Goal: Task Accomplishment & Management: Manage account settings

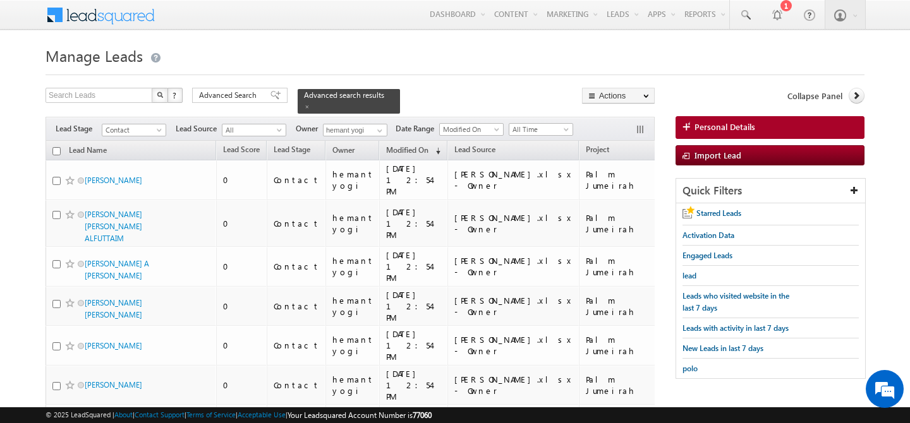
click at [56, 147] on input "checkbox" at bounding box center [56, 151] width 8 height 8
checkbox input "true"
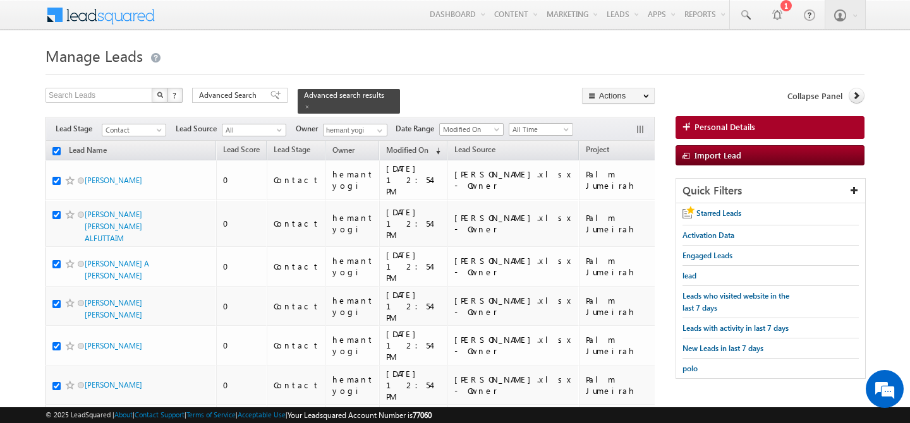
checkbox input "true"
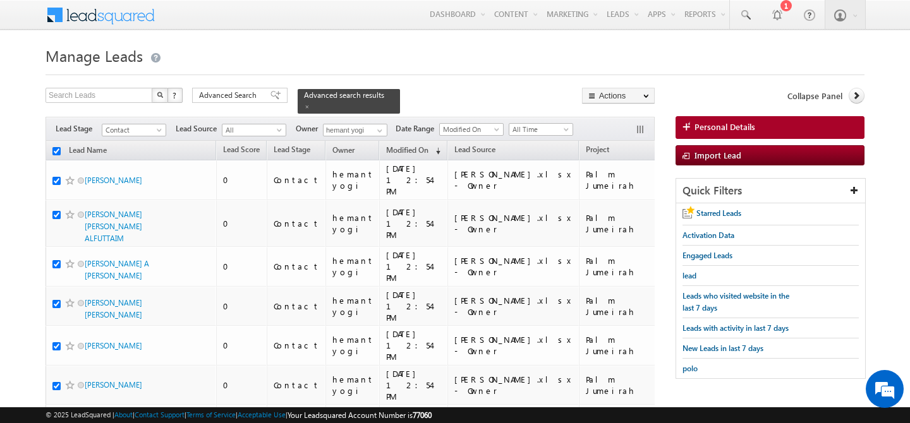
checkbox input "true"
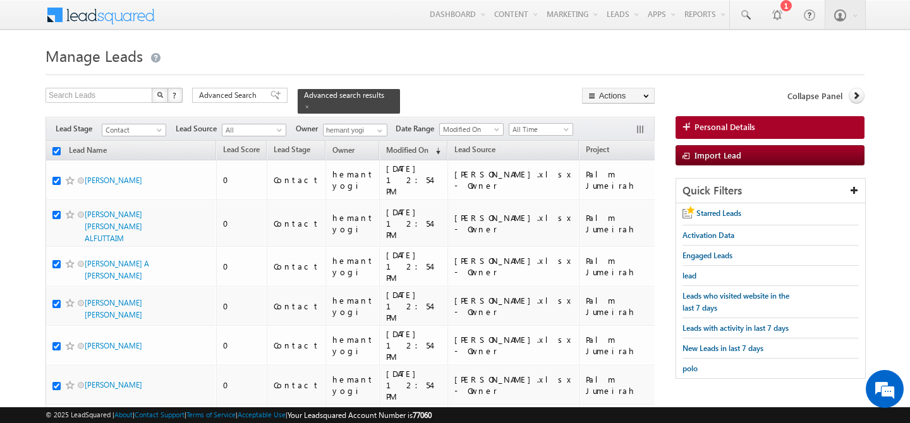
checkbox input "true"
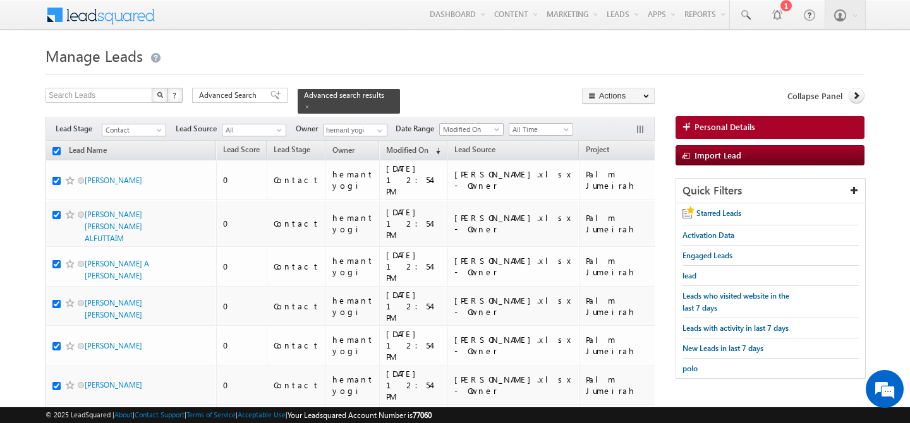
checkbox input "true"
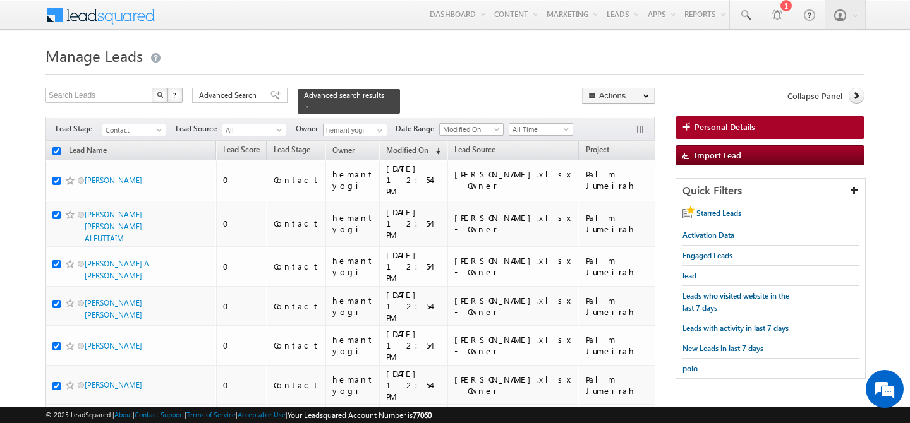
checkbox input "true"
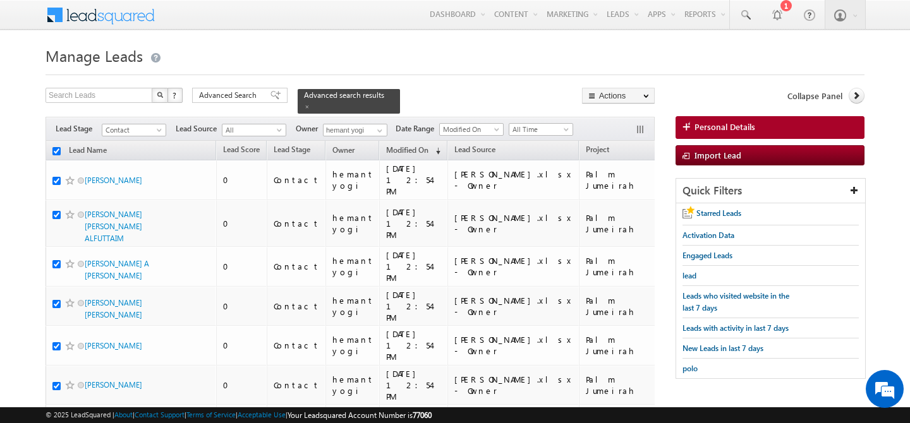
checkbox input "true"
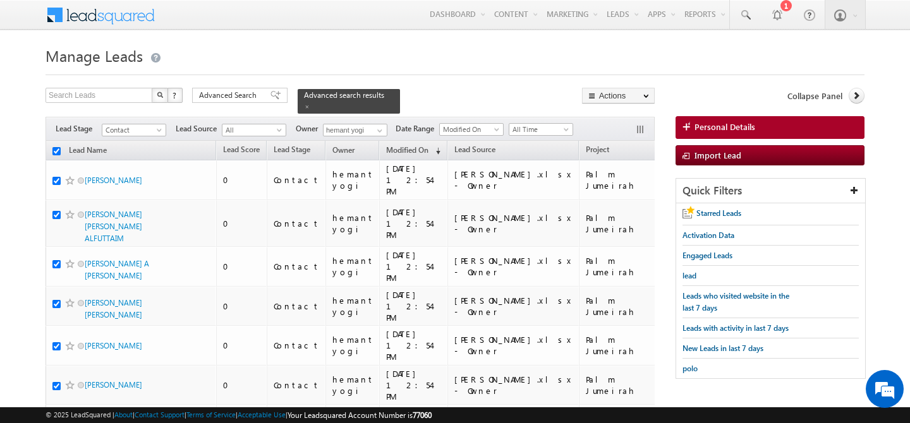
checkbox input "true"
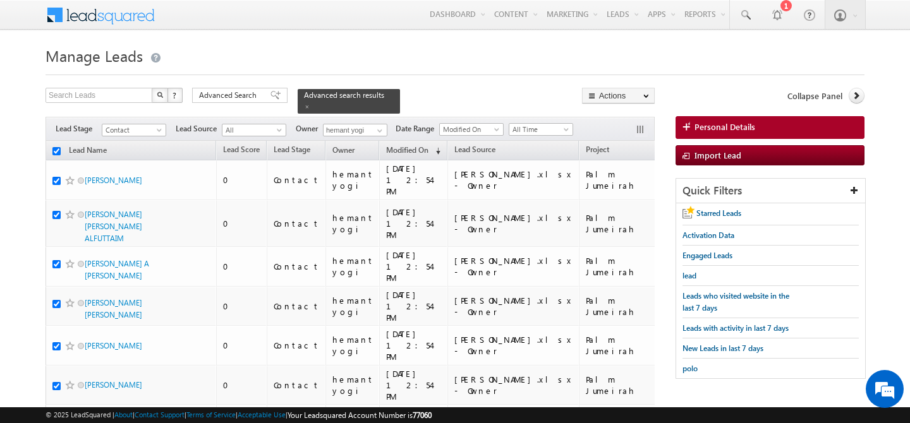
checkbox input "true"
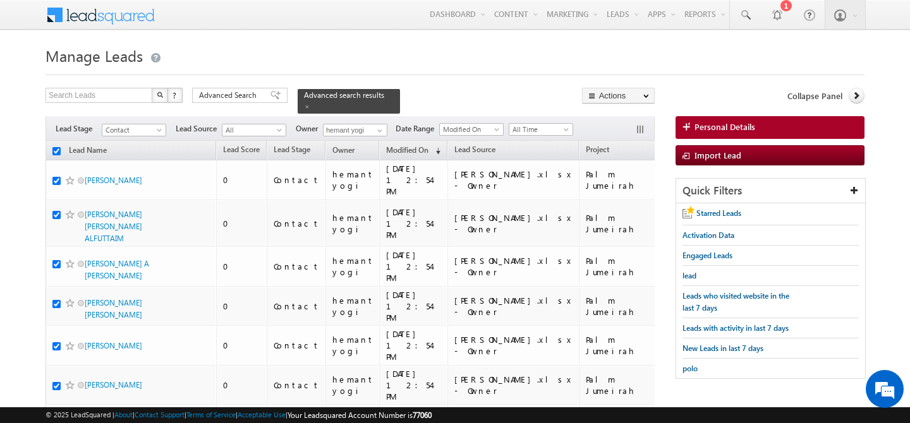
checkbox input "true"
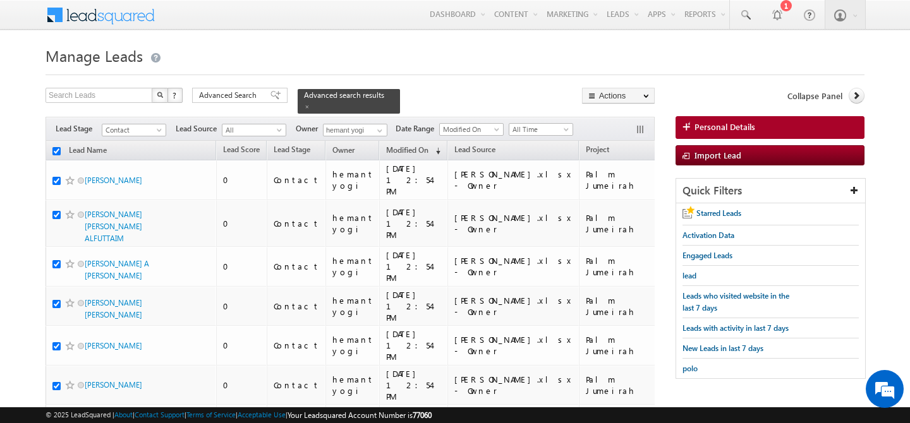
checkbox input "true"
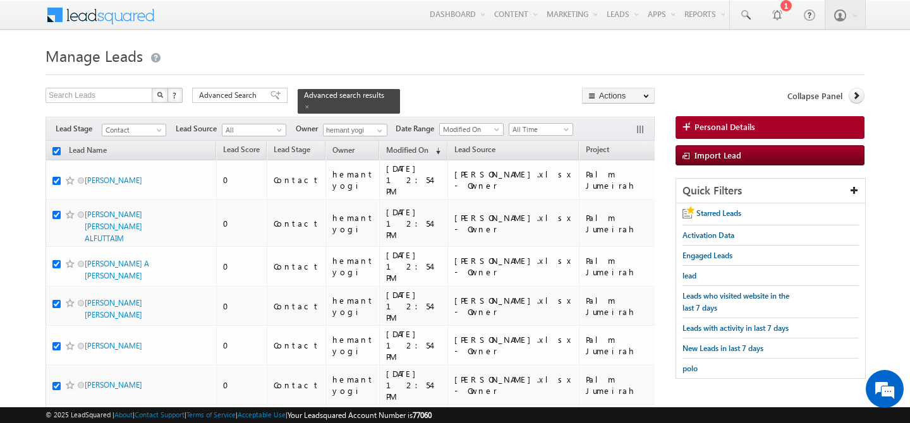
checkbox input "true"
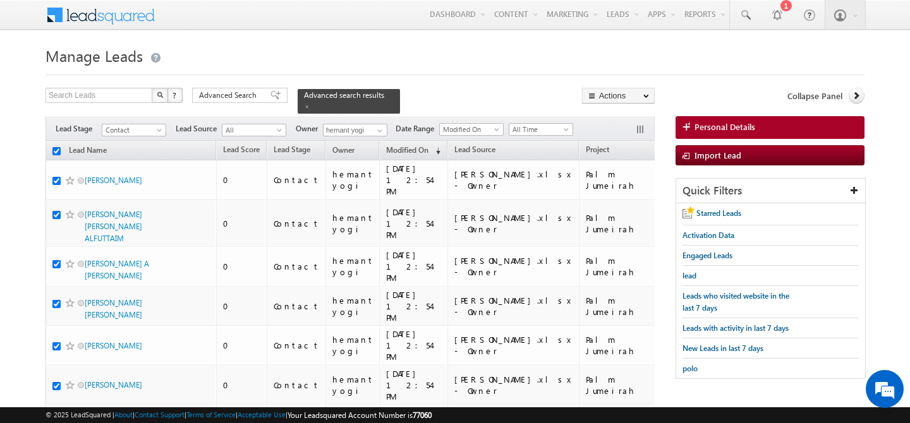
checkbox input "true"
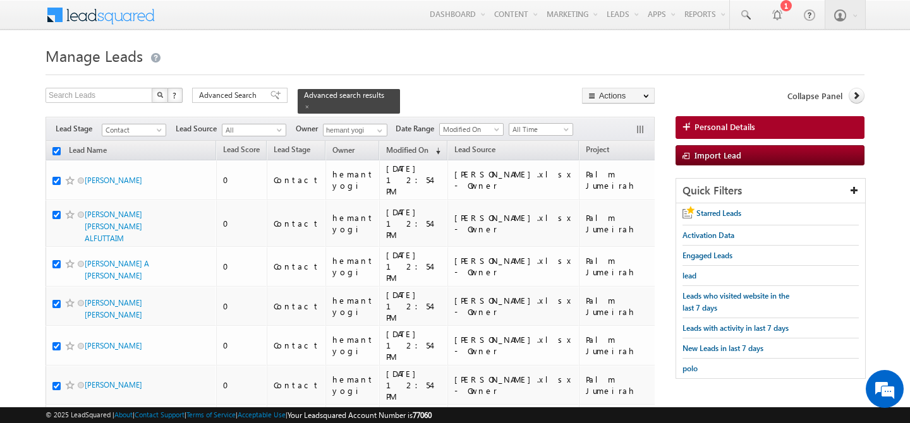
checkbox input "true"
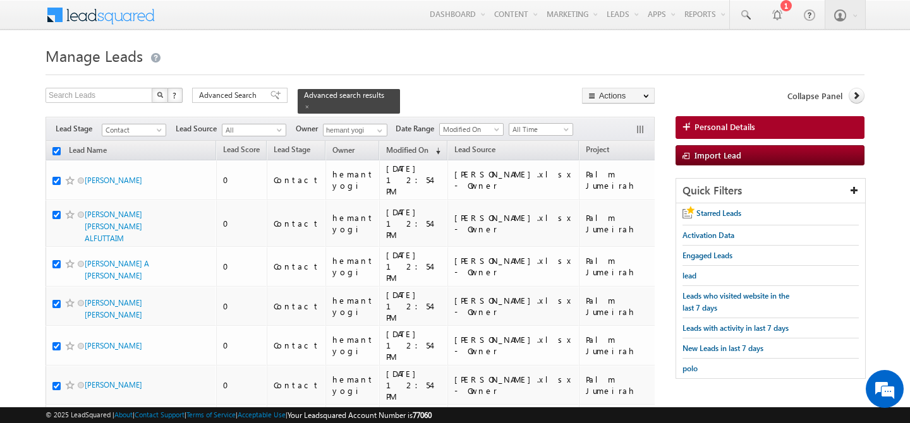
checkbox input "true"
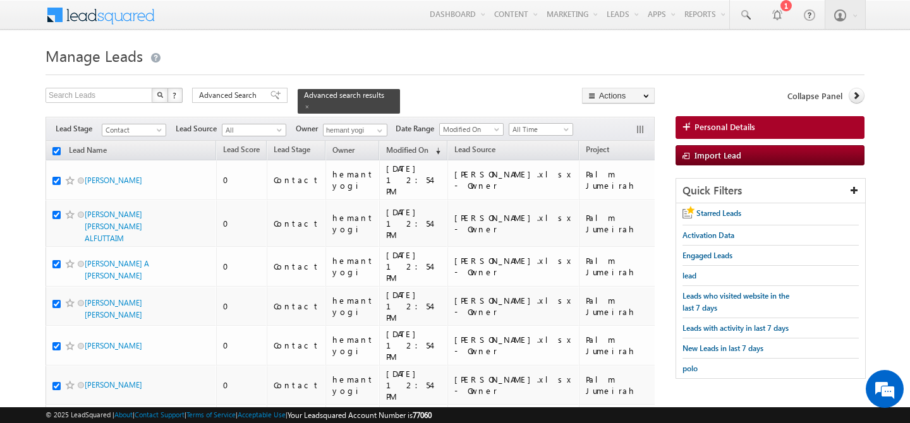
checkbox input "true"
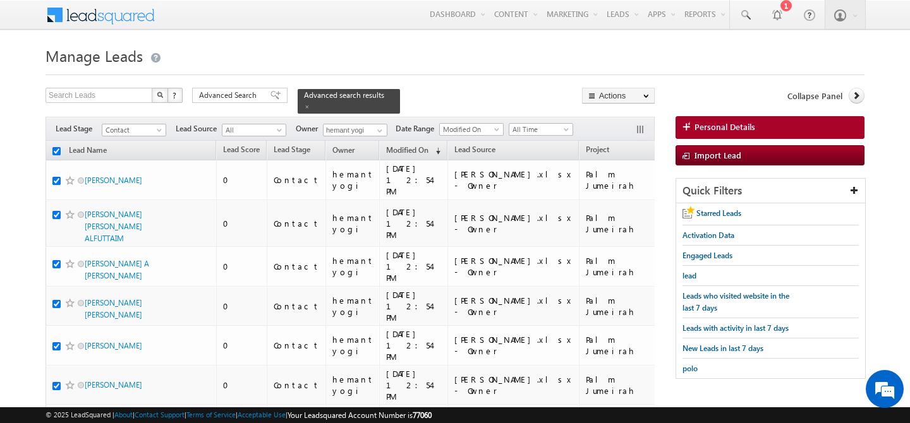
checkbox input "true"
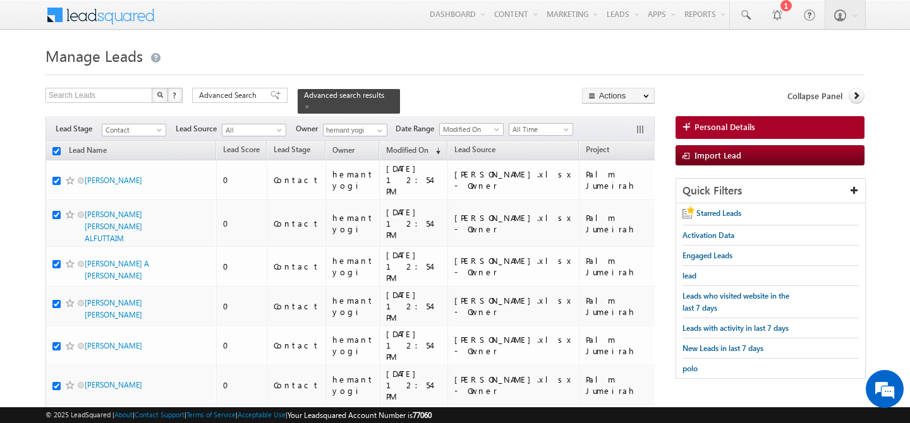
checkbox input "true"
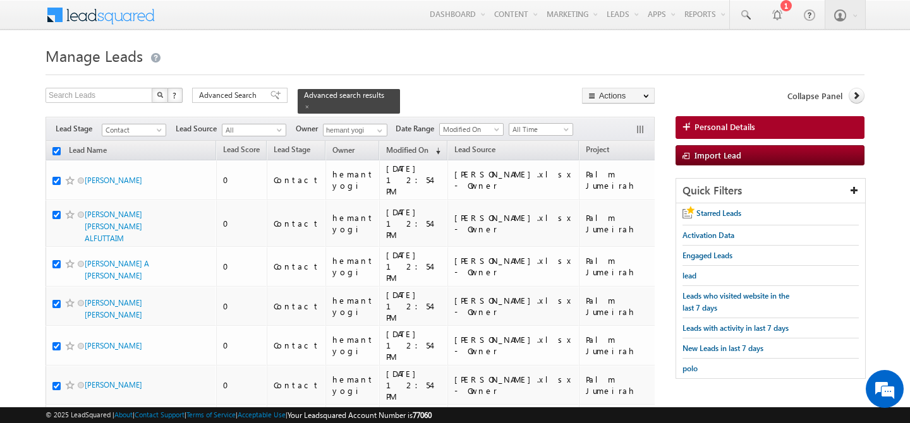
checkbox input "true"
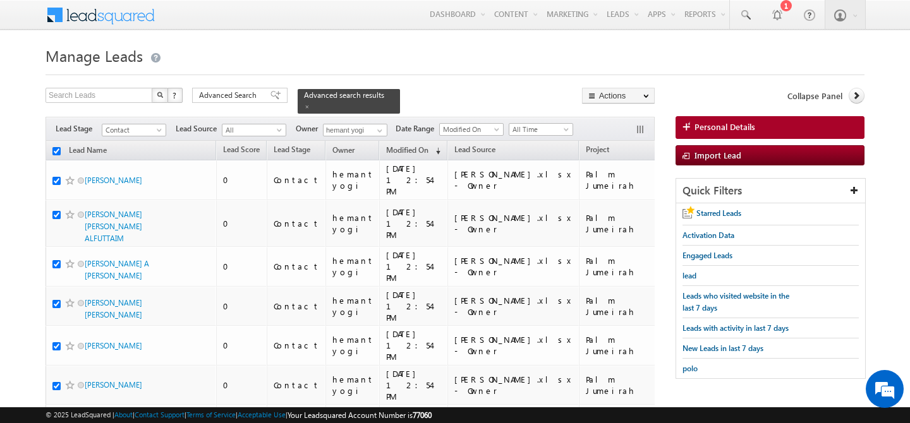
checkbox input "true"
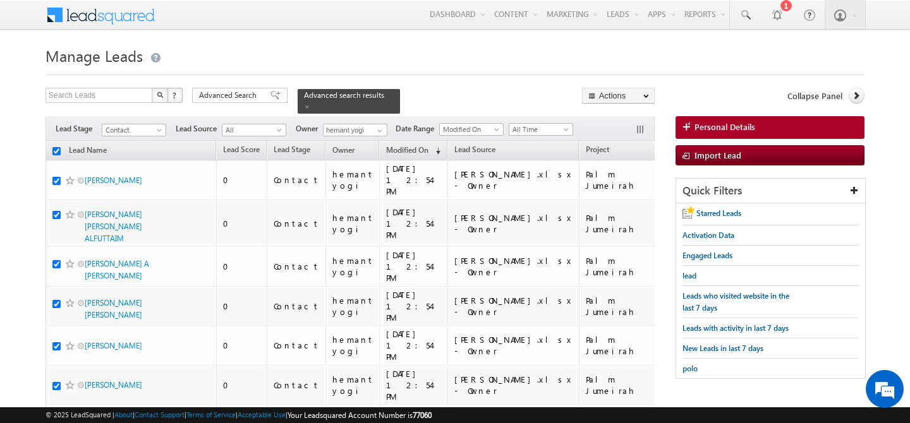
checkbox input "true"
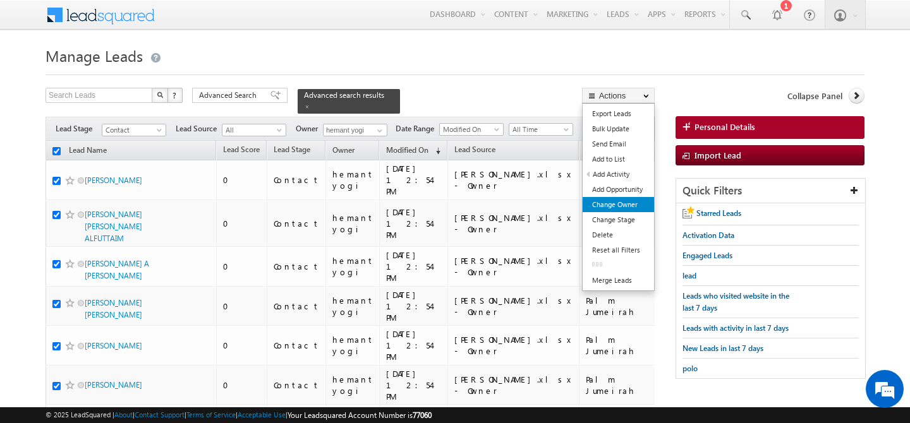
click at [627, 206] on link "Change Owner" at bounding box center [617, 204] width 71 height 15
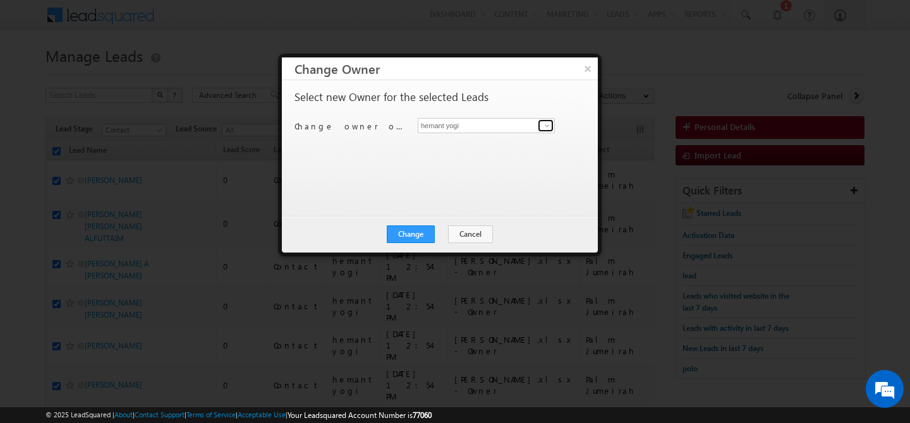
click at [543, 123] on span at bounding box center [547, 126] width 10 height 10
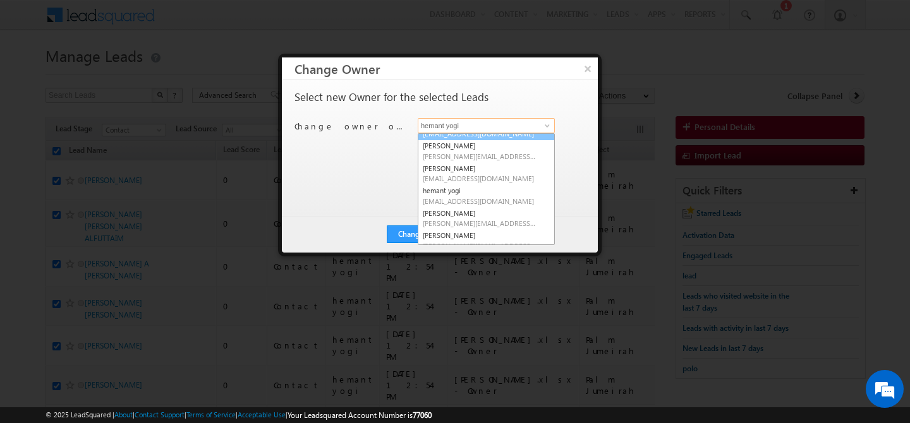
scroll to position [85, 0]
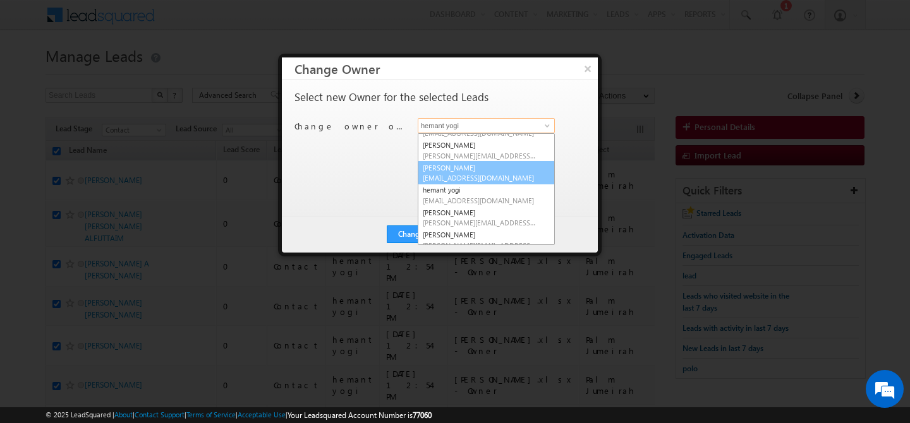
click at [463, 172] on link "Faisal Khan faisal.khan@indglobal.ae" at bounding box center [485, 173] width 137 height 24
type input "Faisal Khan"
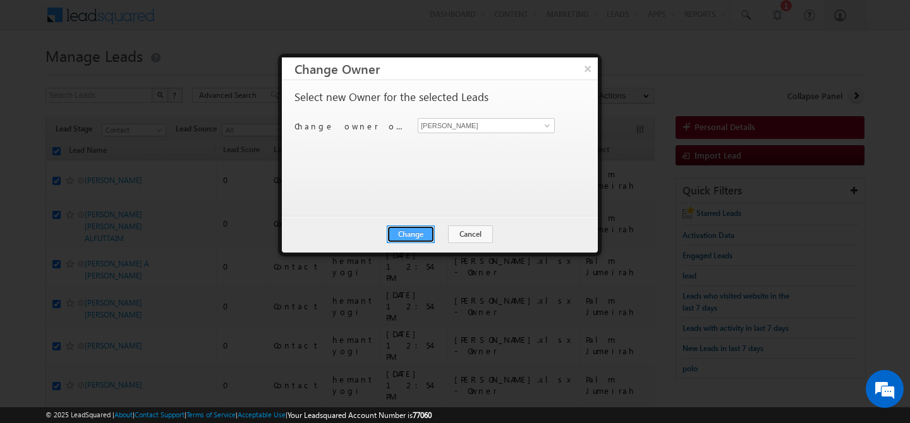
click at [421, 231] on button "Change" at bounding box center [411, 234] width 48 height 18
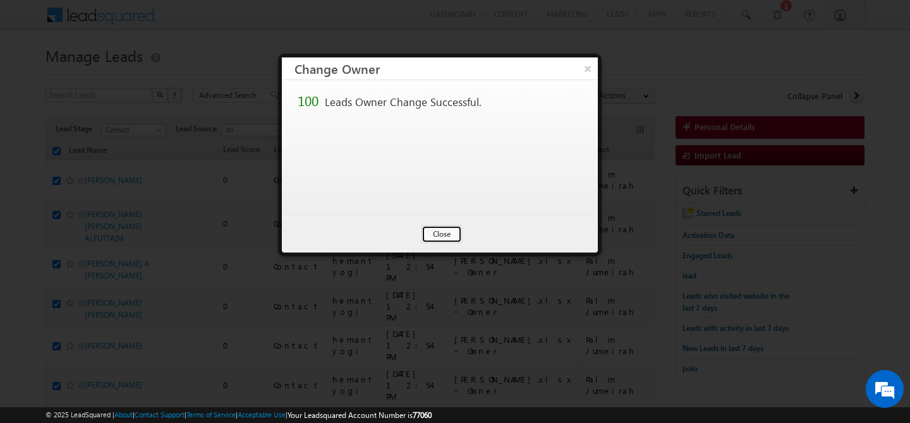
click at [421, 231] on button "Close" at bounding box center [441, 234] width 40 height 18
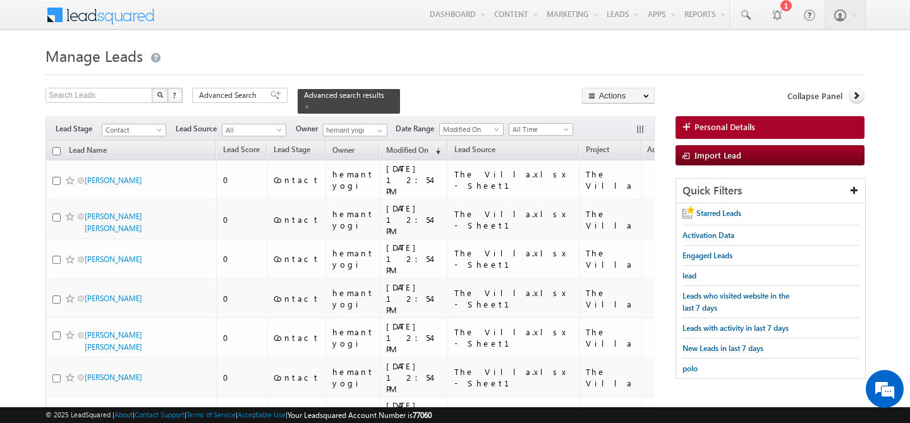
click at [59, 147] on input "checkbox" at bounding box center [56, 151] width 8 height 8
checkbox input "true"
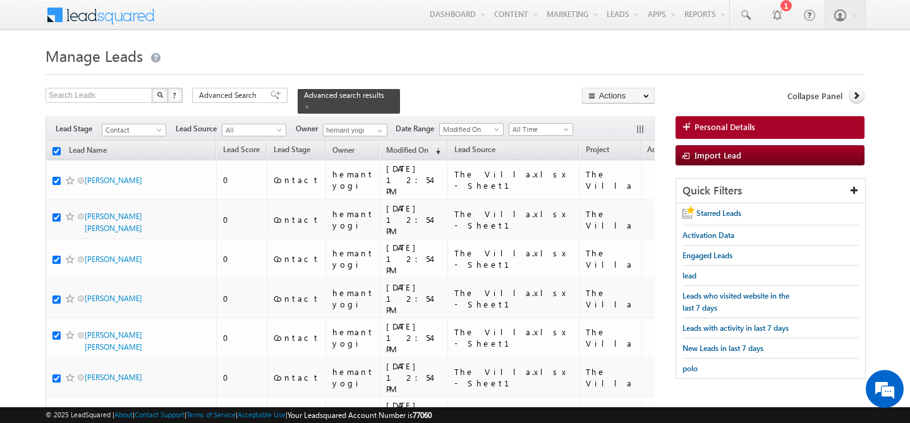
checkbox input "true"
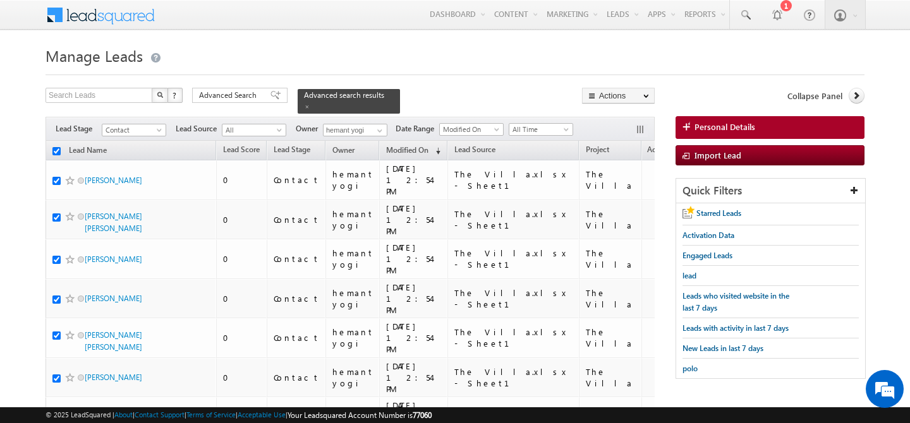
checkbox input "true"
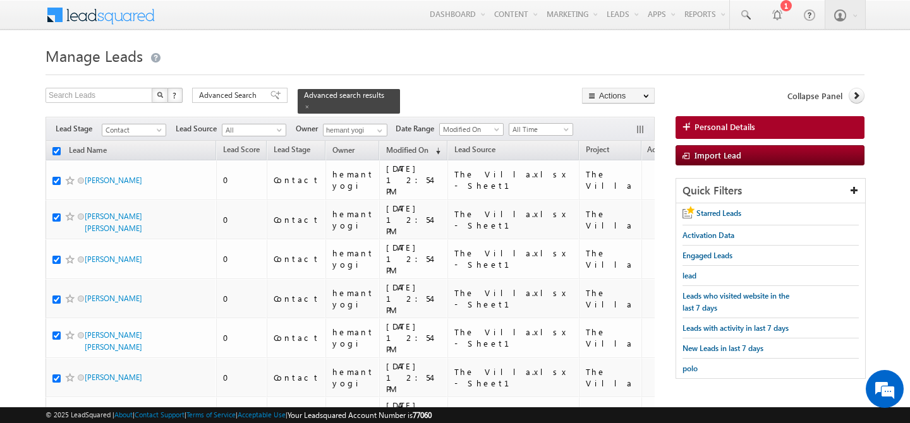
checkbox input "true"
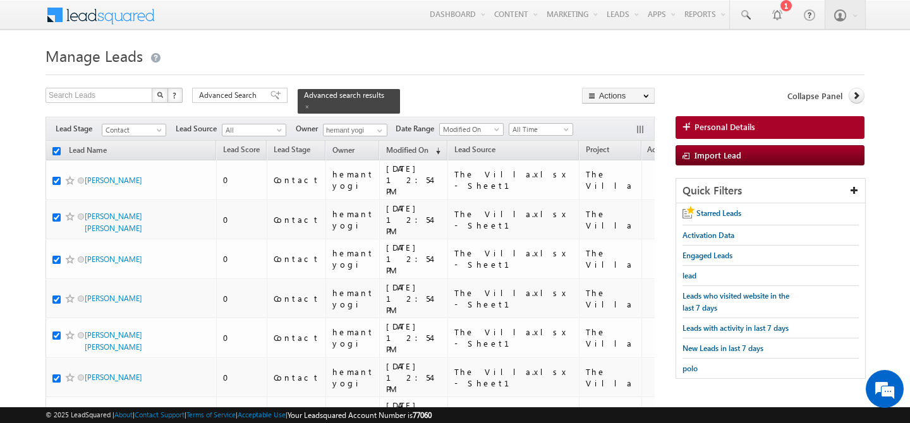
checkbox input "true"
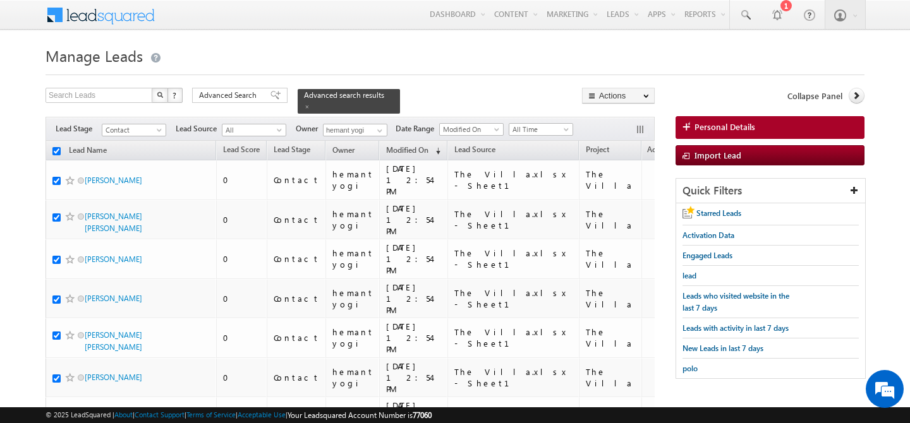
checkbox input "true"
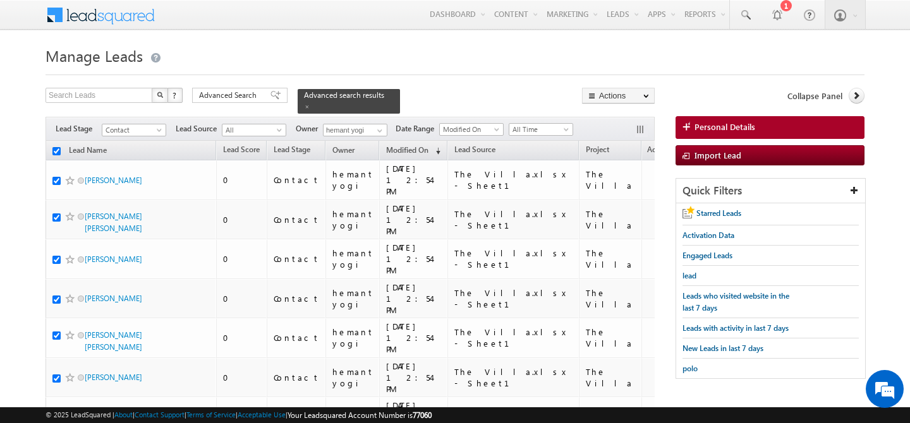
checkbox input "true"
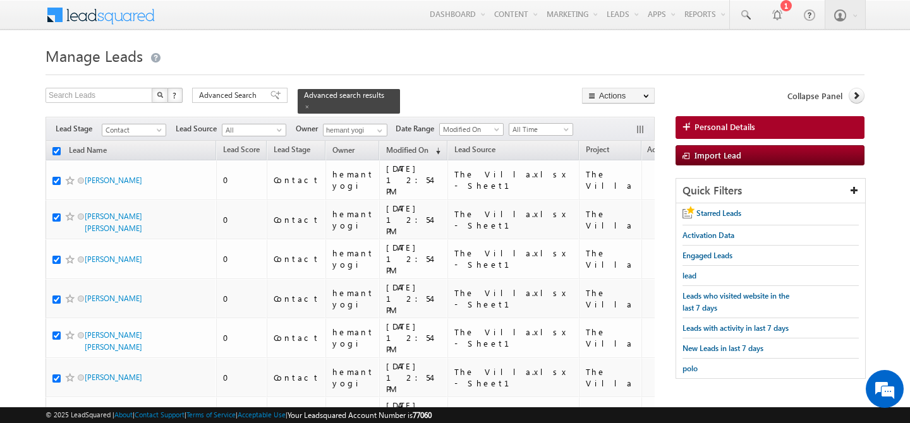
checkbox input "true"
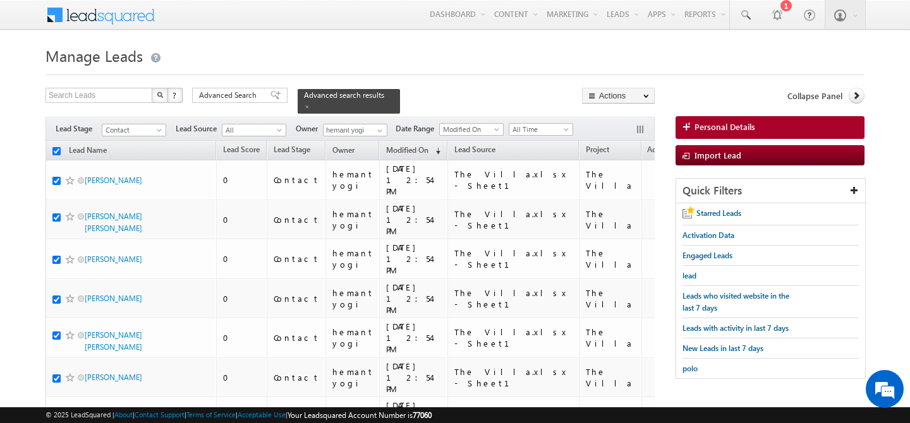
checkbox input "true"
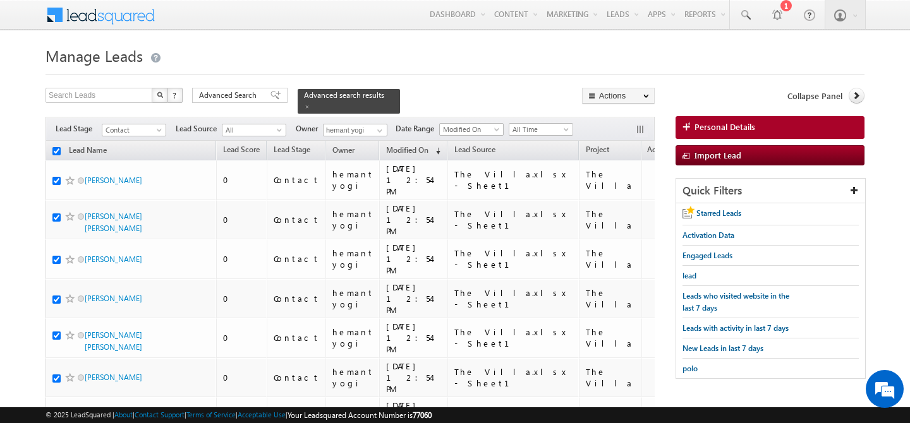
checkbox input "true"
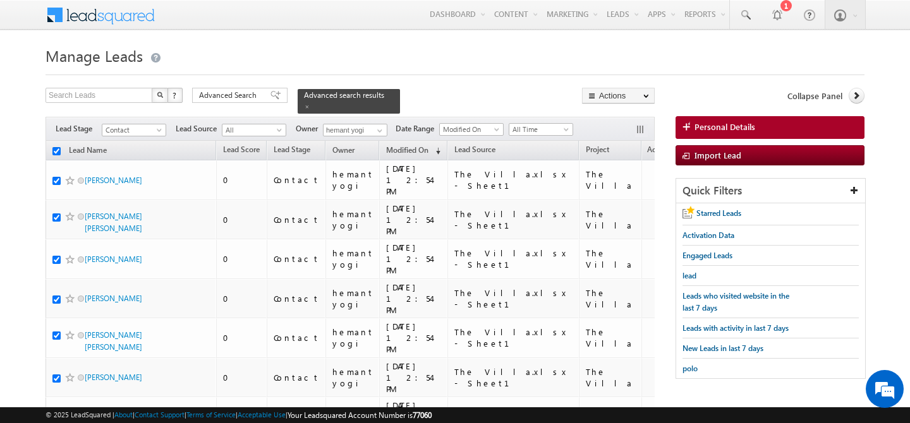
checkbox input "true"
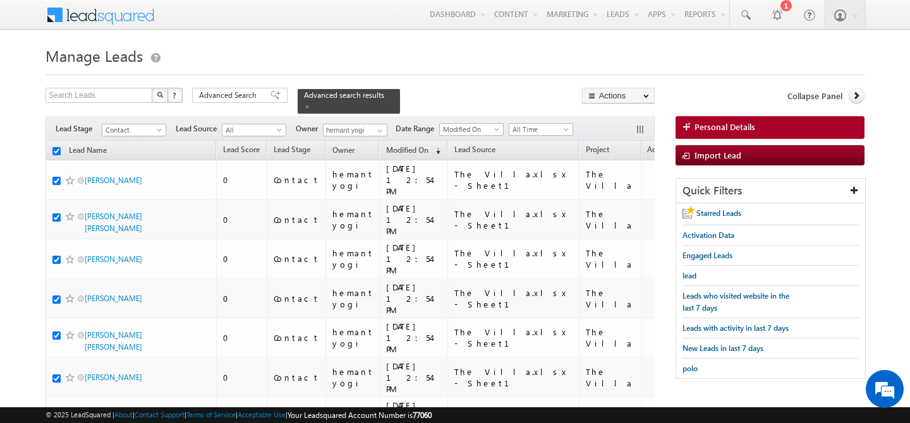
checkbox input "true"
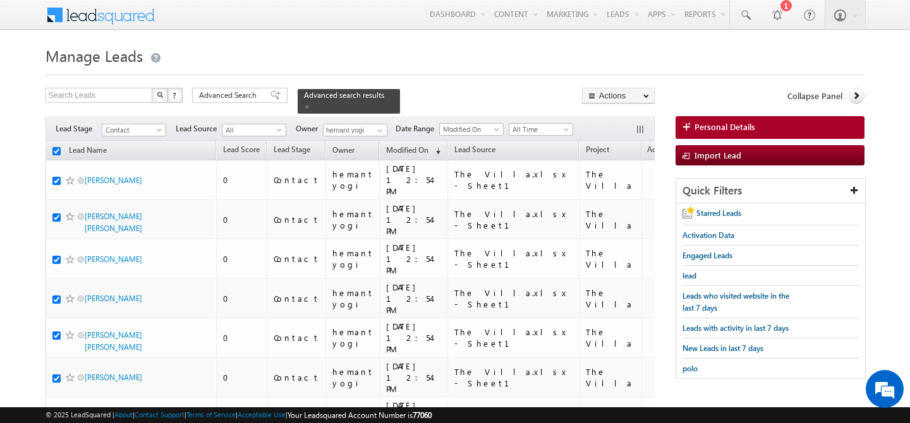
checkbox input "true"
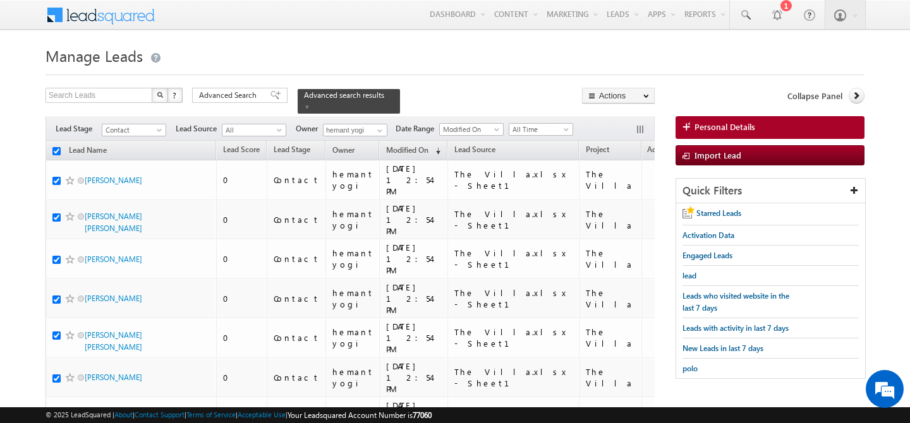
checkbox input "true"
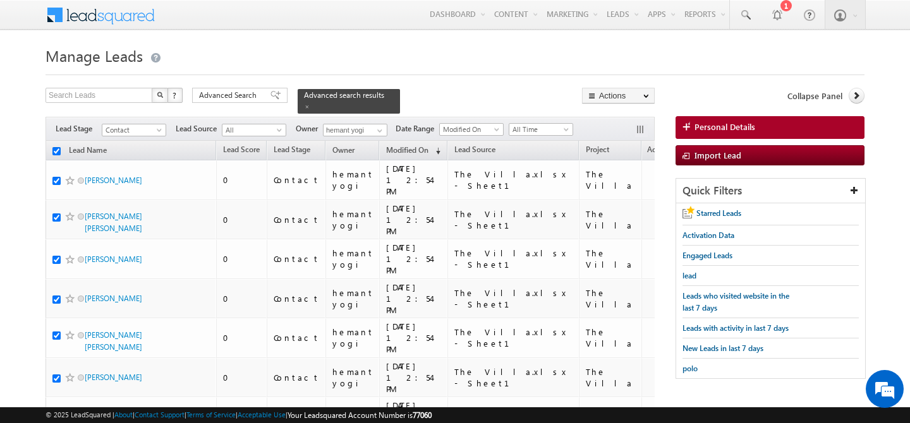
checkbox input "true"
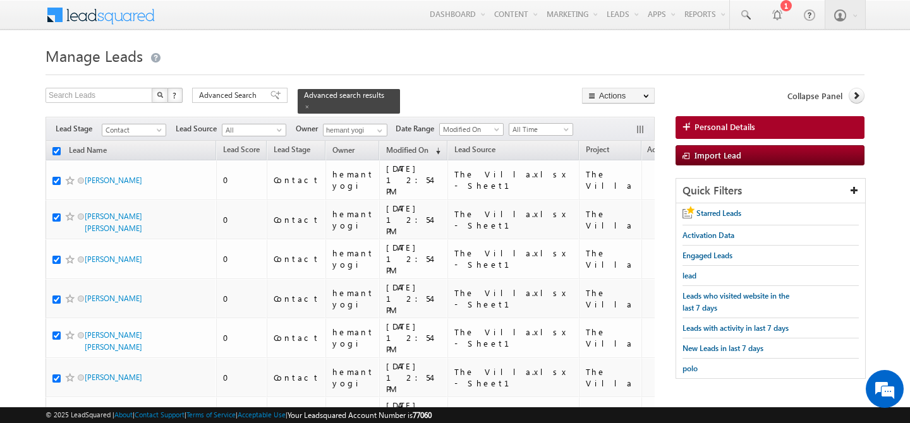
checkbox input "true"
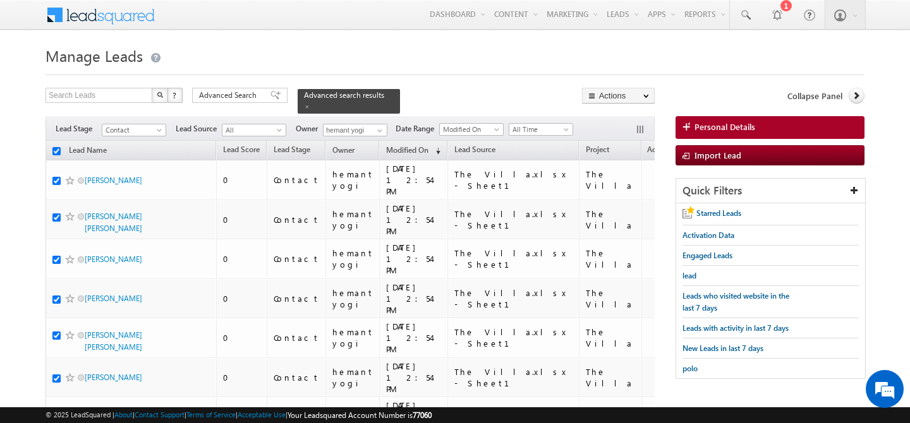
checkbox input "true"
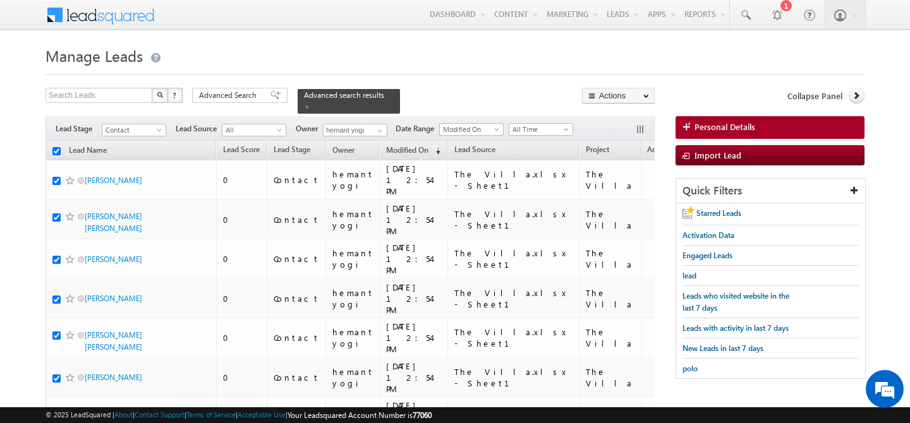
checkbox input "true"
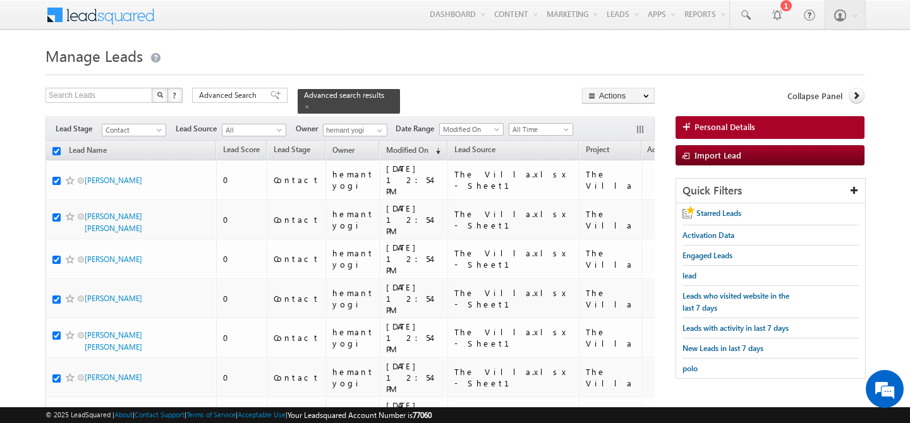
checkbox input "true"
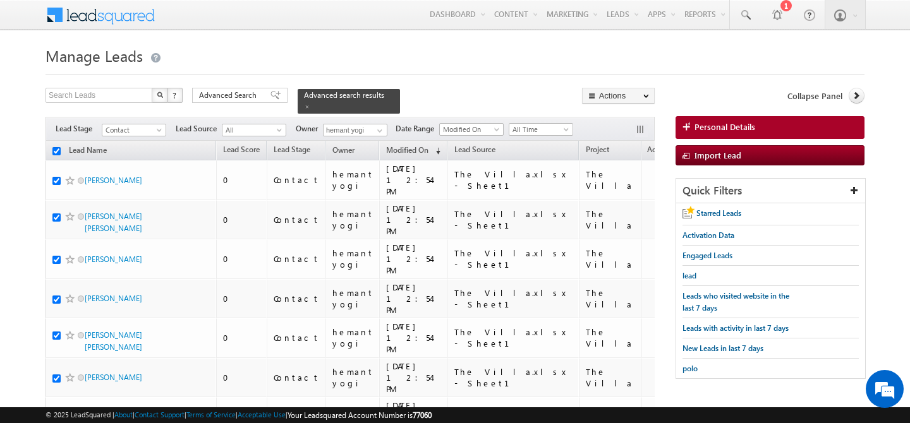
checkbox input "true"
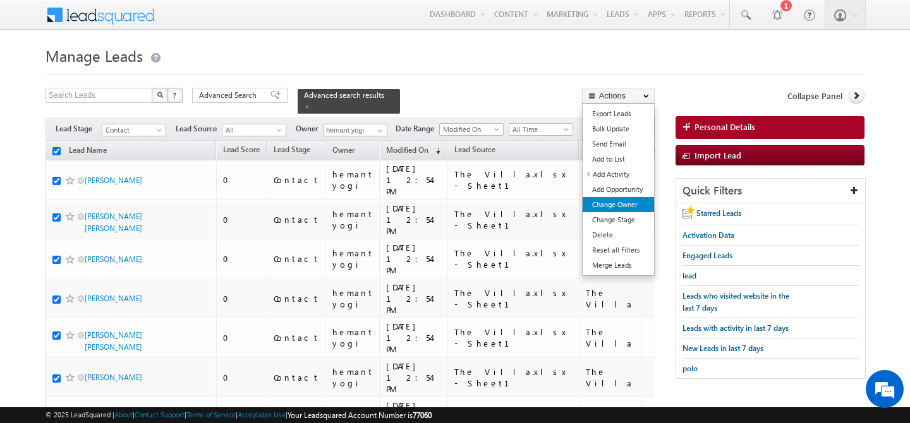
click at [611, 203] on link "Change Owner" at bounding box center [617, 204] width 71 height 15
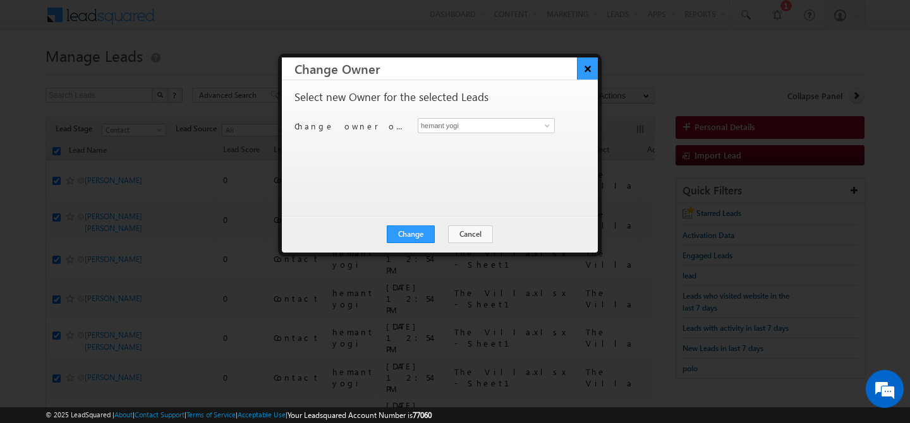
click at [590, 71] on button "×" at bounding box center [587, 68] width 21 height 22
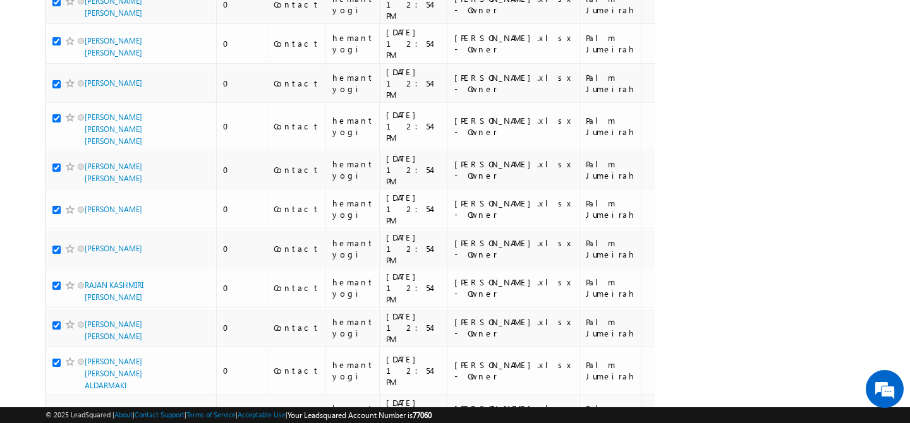
scroll to position [3064, 0]
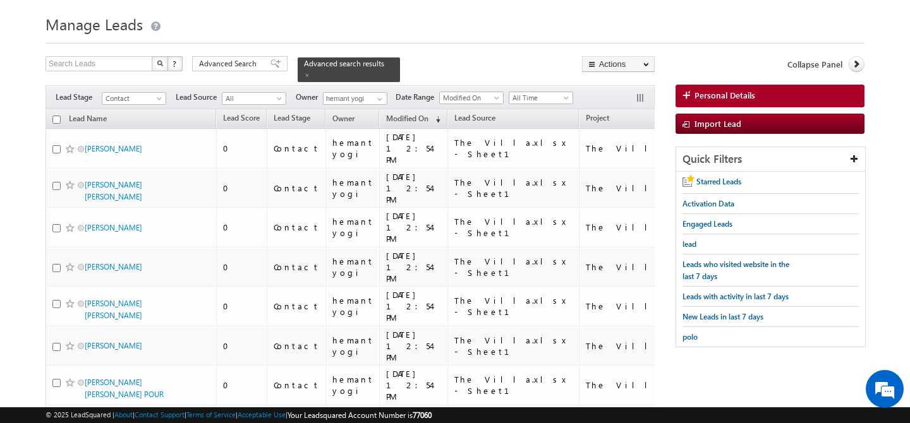
scroll to position [0, 0]
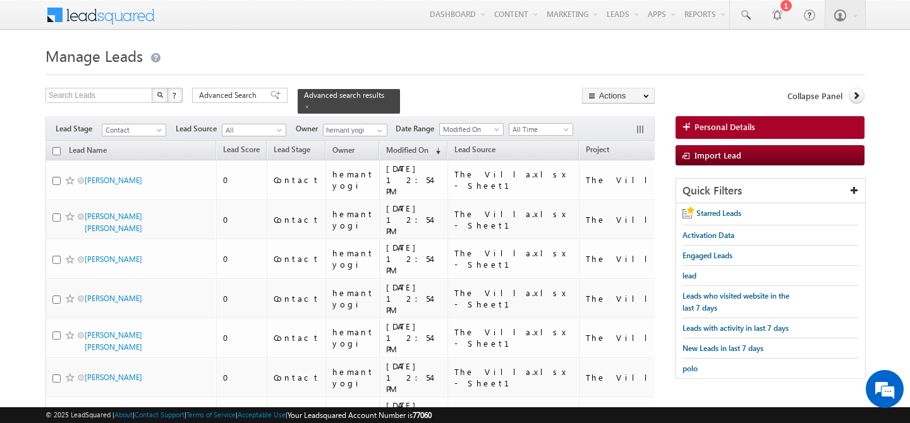
click at [59, 147] on input "checkbox" at bounding box center [56, 151] width 8 height 8
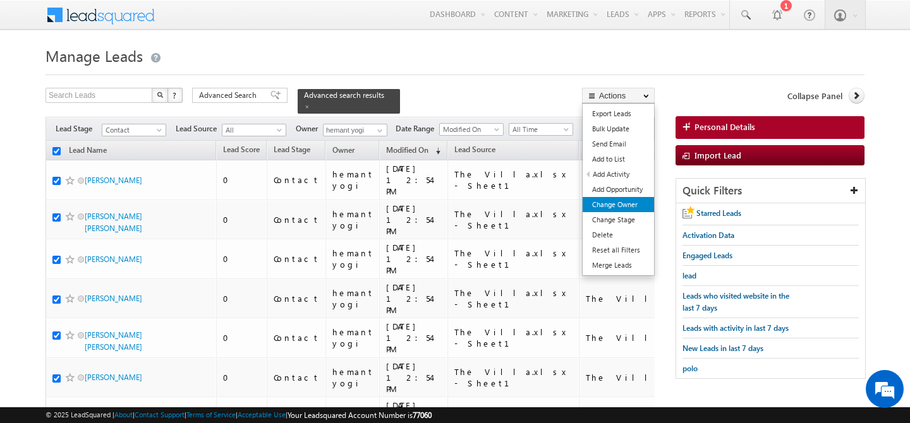
click at [620, 203] on link "Change Owner" at bounding box center [617, 204] width 71 height 15
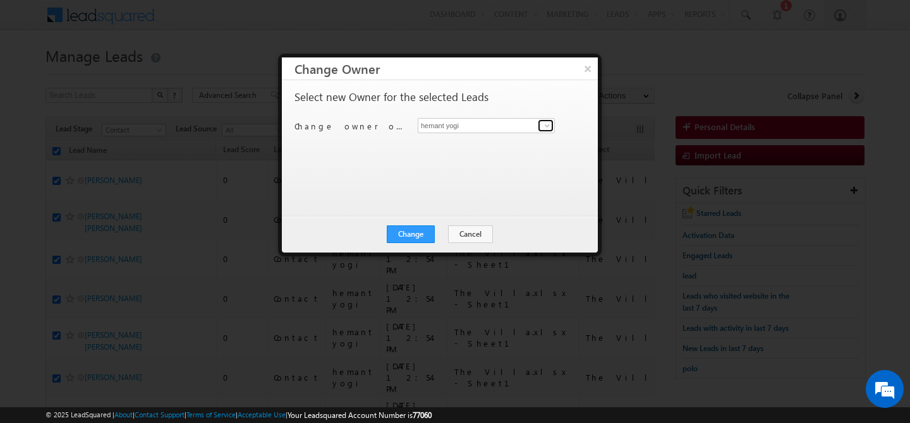
click at [546, 126] on span at bounding box center [547, 126] width 10 height 10
click at [469, 143] on link "keshav Jaiswal keshav.jaiswal@indglobal.ae" at bounding box center [485, 145] width 137 height 24
click at [412, 232] on button "Change" at bounding box center [411, 234] width 48 height 18
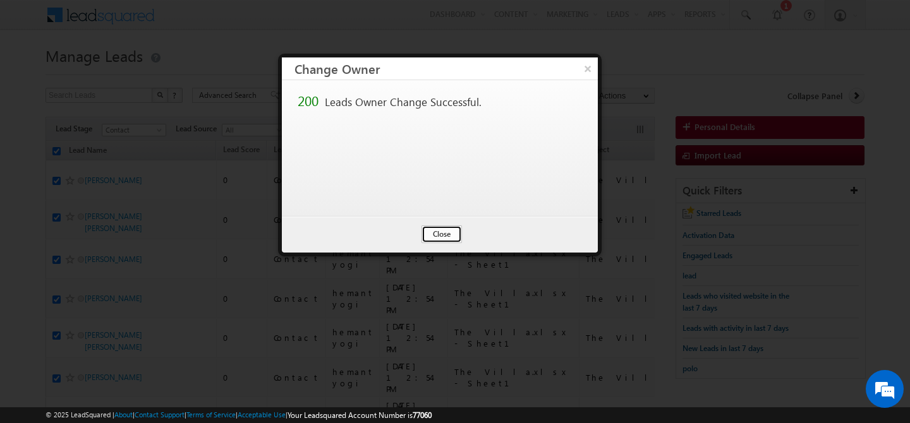
click at [441, 231] on button "Close" at bounding box center [441, 234] width 40 height 18
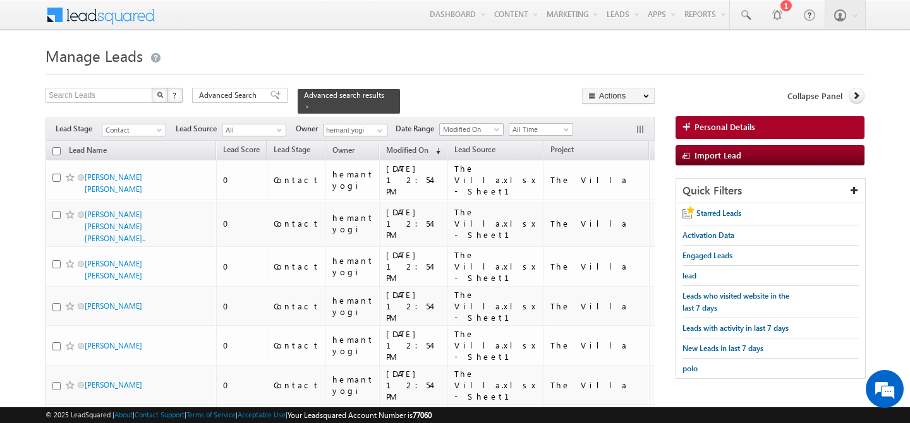
click at [56, 147] on input "checkbox" at bounding box center [56, 151] width 8 height 8
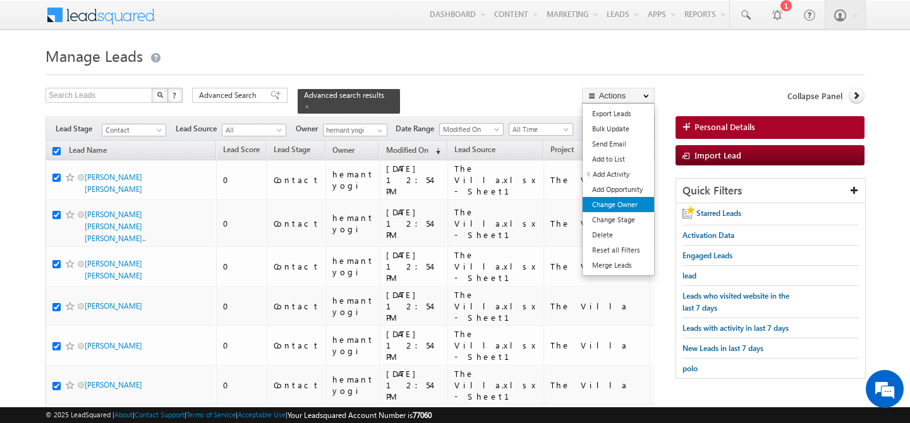
click at [621, 206] on link "Change Owner" at bounding box center [617, 204] width 71 height 15
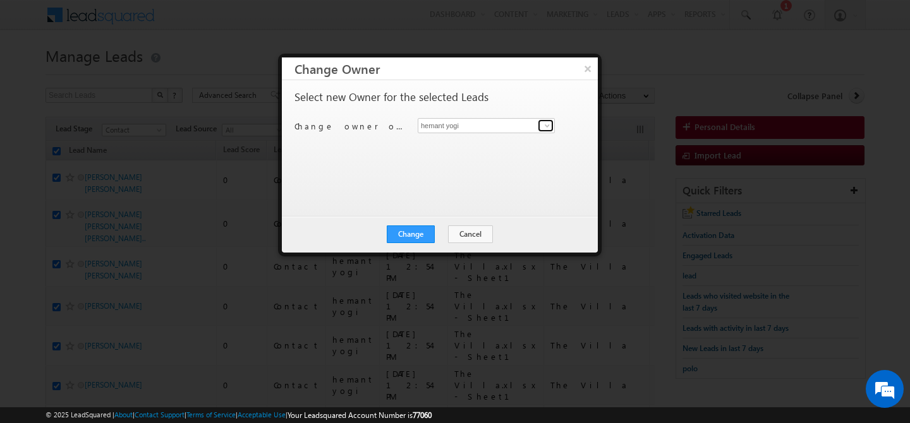
click at [541, 127] on link at bounding box center [545, 125] width 16 height 13
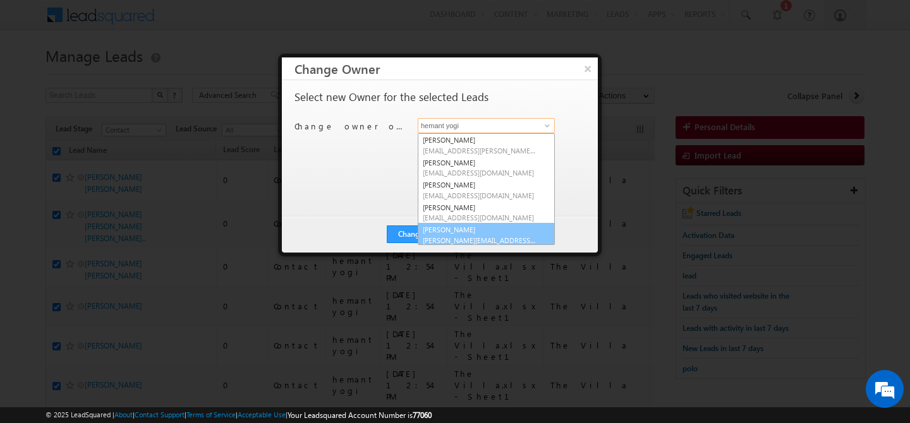
scroll to position [3, 0]
click at [456, 228] on link "Ankush Chaudhary ankush.chaudhary@indglobal.ae" at bounding box center [485, 232] width 137 height 24
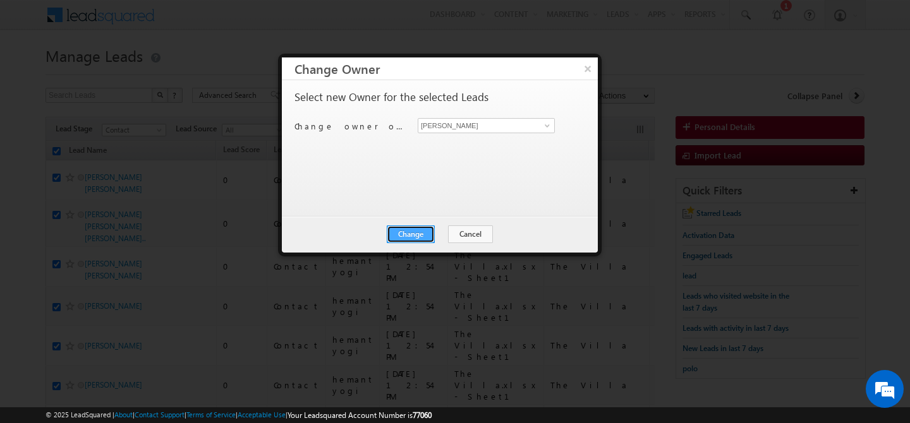
click at [402, 232] on button "Change" at bounding box center [411, 234] width 48 height 18
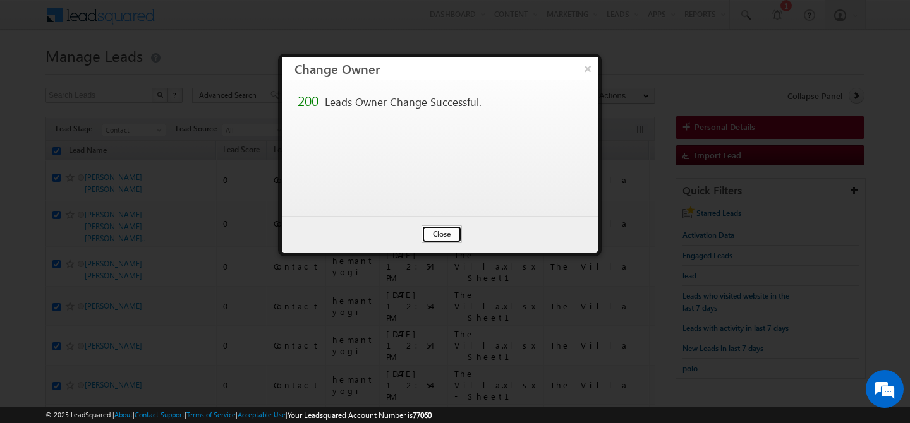
click at [429, 232] on button "Close" at bounding box center [441, 234] width 40 height 18
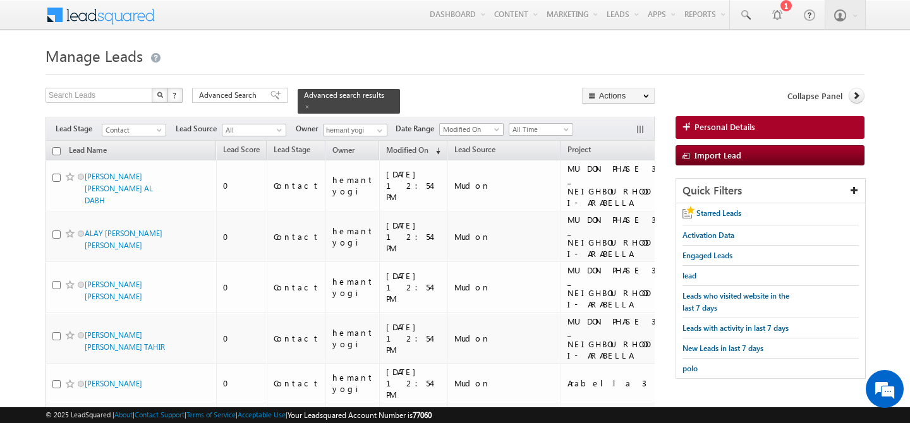
click at [56, 147] on input "checkbox" at bounding box center [56, 151] width 8 height 8
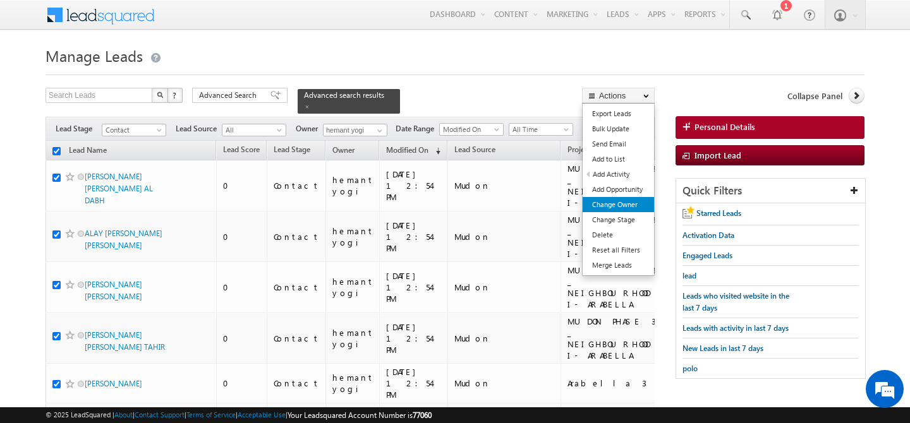
click at [625, 205] on link "Change Owner" at bounding box center [617, 204] width 71 height 15
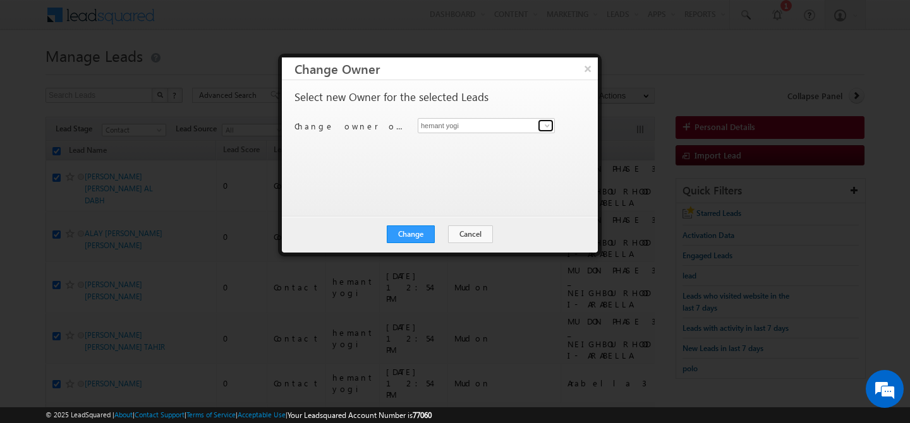
click at [539, 129] on link at bounding box center [545, 125] width 16 height 13
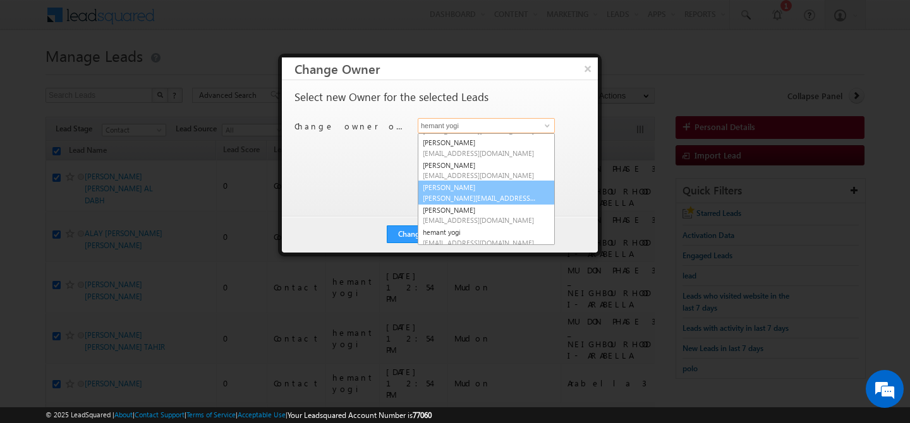
scroll to position [45, 0]
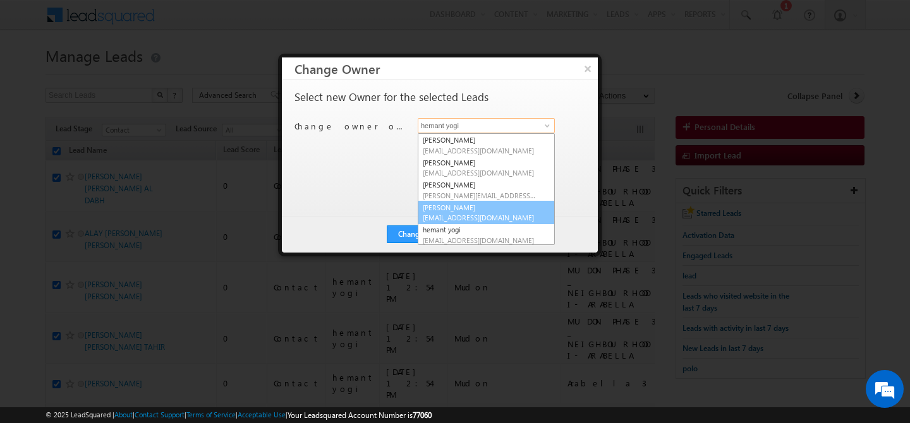
click at [471, 210] on link "Faisal Khan faisal.khan@indglobal.ae" at bounding box center [485, 213] width 137 height 24
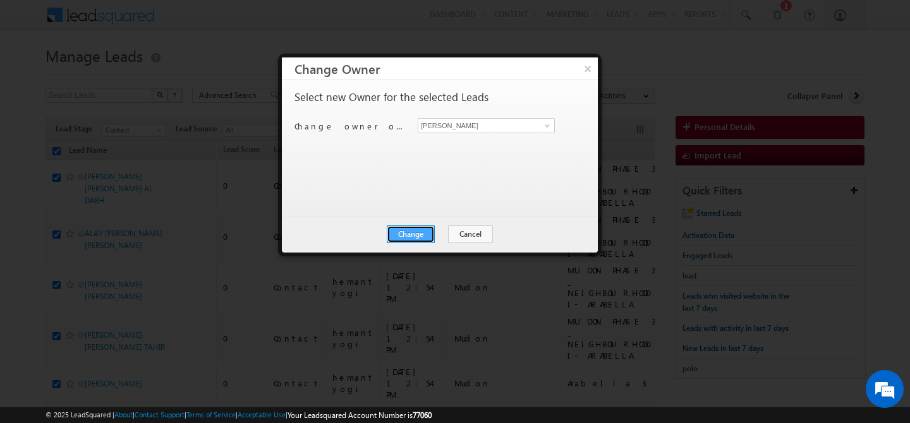
click at [417, 234] on button "Change" at bounding box center [411, 234] width 48 height 18
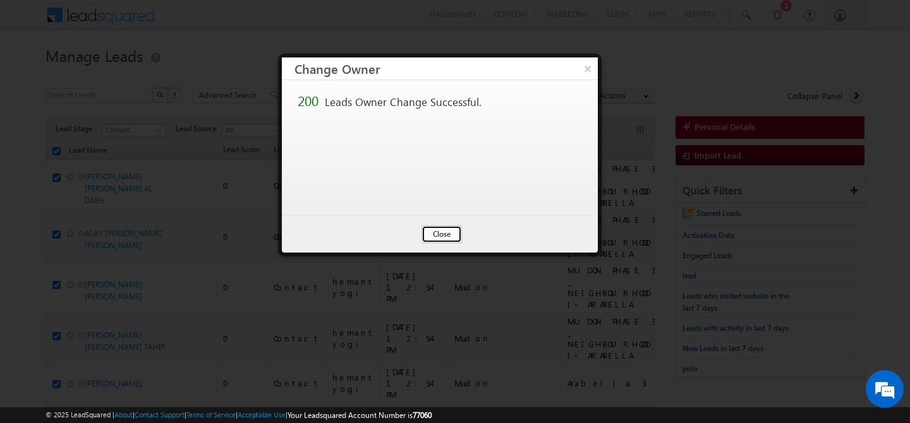
click at [440, 232] on button "Close" at bounding box center [441, 234] width 40 height 18
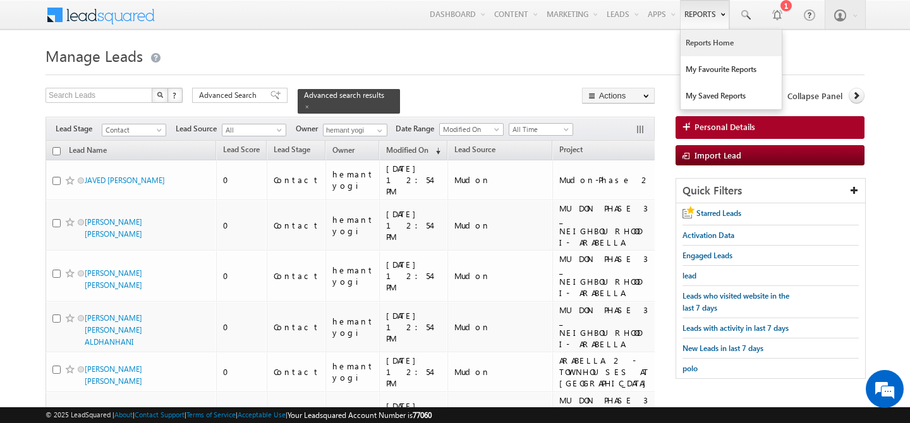
click at [702, 36] on link "Reports Home" at bounding box center [730, 43] width 101 height 27
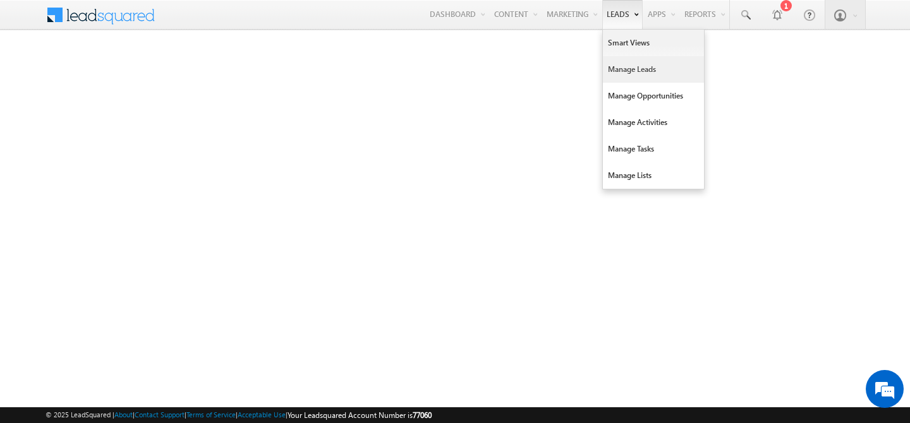
click at [625, 71] on link "Manage Leads" at bounding box center [653, 69] width 101 height 27
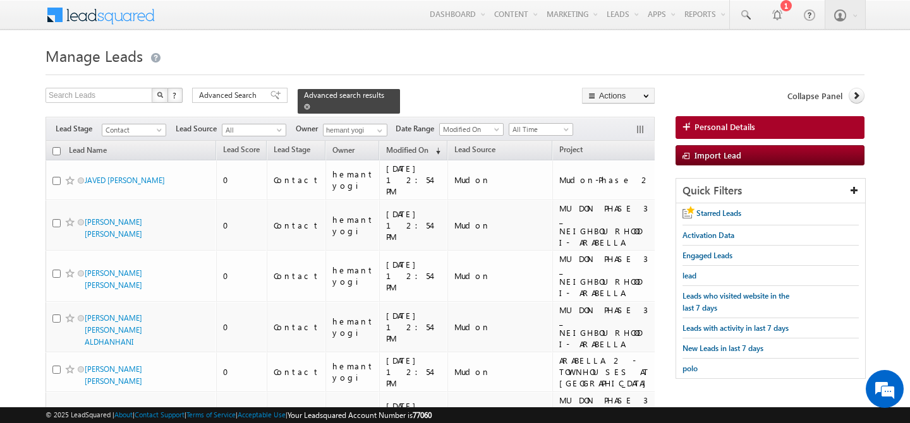
click at [310, 104] on span at bounding box center [307, 107] width 6 height 6
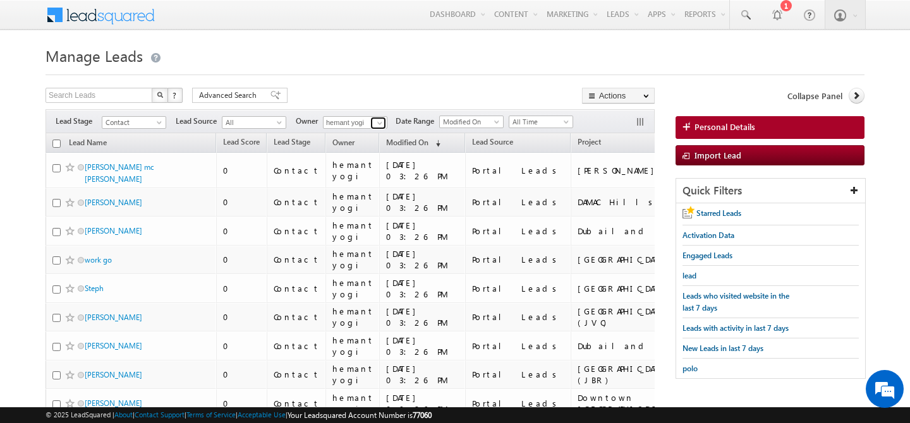
click at [382, 122] on span at bounding box center [380, 123] width 10 height 10
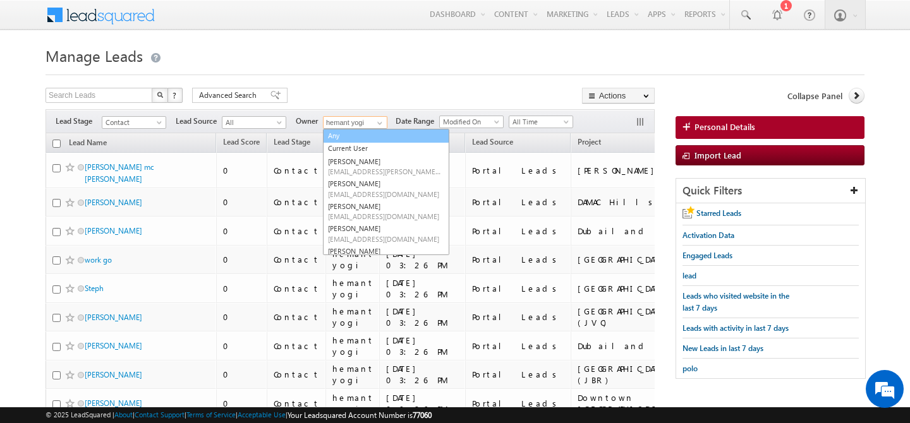
click at [349, 136] on link "Any" at bounding box center [386, 136] width 126 height 15
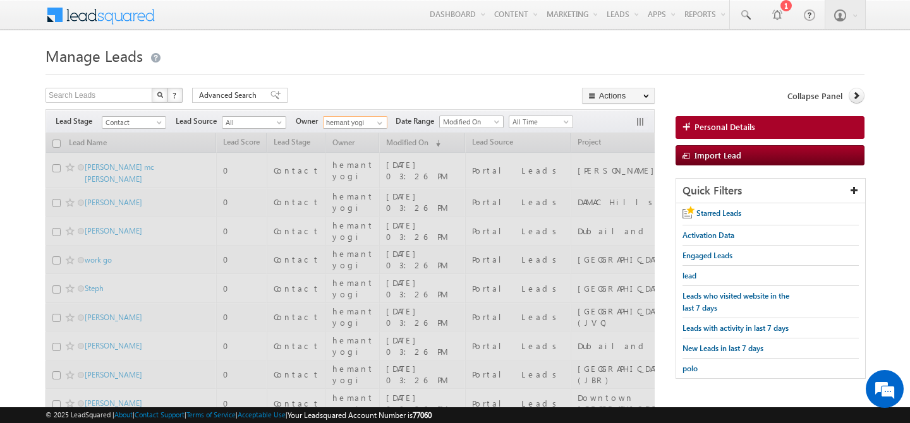
type input "Any"
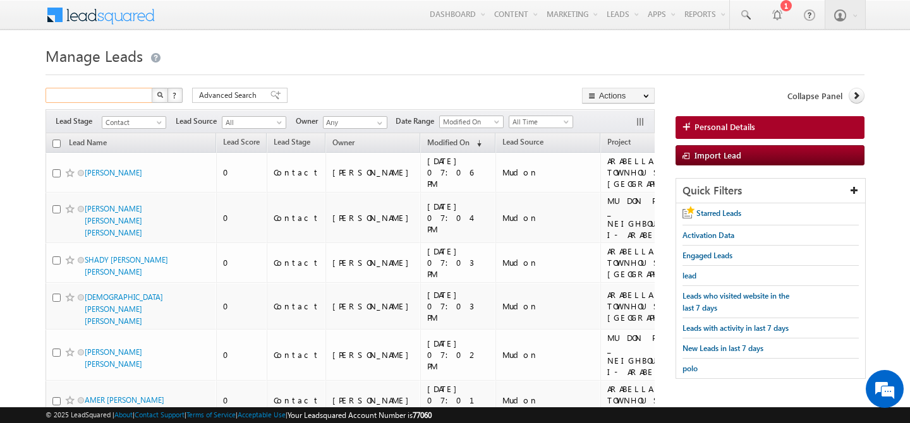
click at [125, 100] on input "text" at bounding box center [99, 95] width 108 height 15
click at [160, 95] on img "button" at bounding box center [160, 95] width 6 height 6
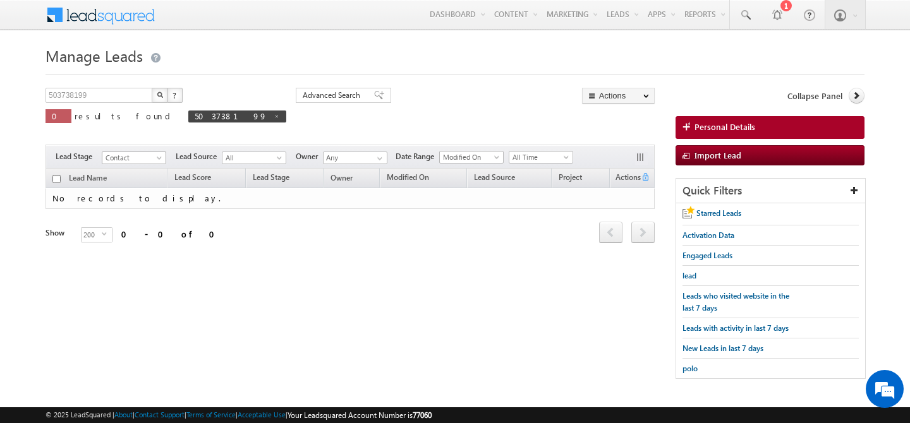
click at [160, 158] on span at bounding box center [160, 160] width 10 height 10
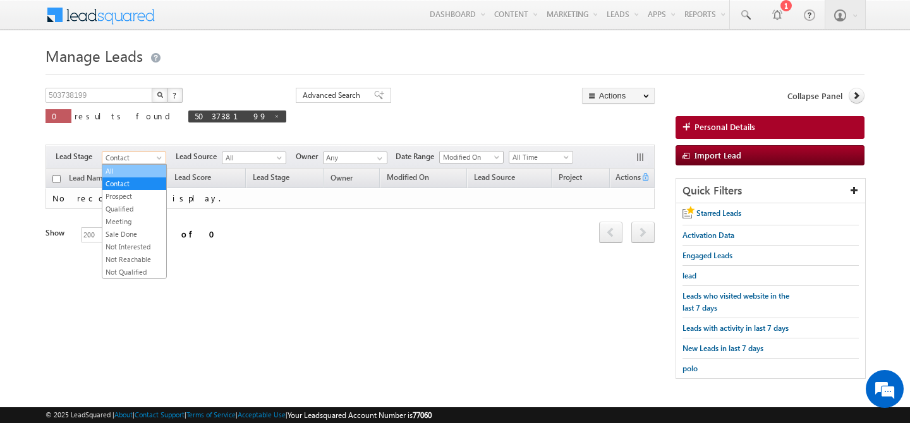
click at [136, 171] on link "All" at bounding box center [134, 170] width 64 height 11
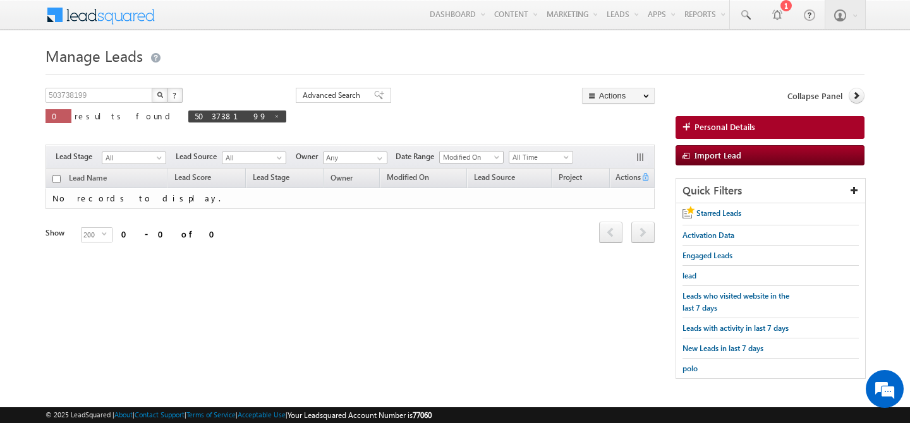
click at [157, 93] on img "button" at bounding box center [160, 95] width 6 height 6
click at [273, 119] on span at bounding box center [276, 116] width 6 height 6
type input "Search Leads"
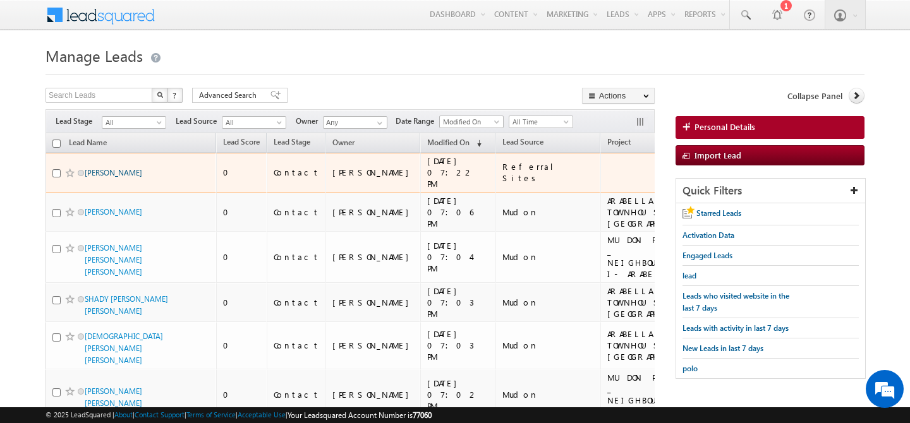
click at [116, 169] on link "Vivek pandit" at bounding box center [113, 172] width 57 height 9
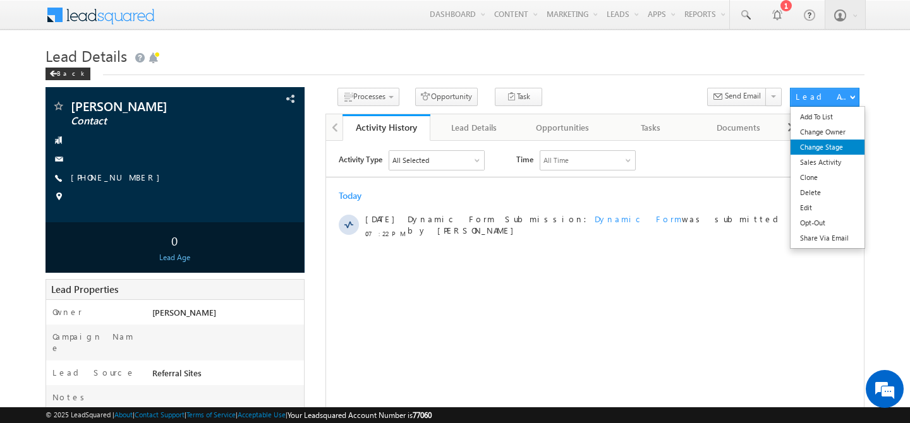
click at [826, 148] on link "Change Stage" at bounding box center [827, 147] width 74 height 15
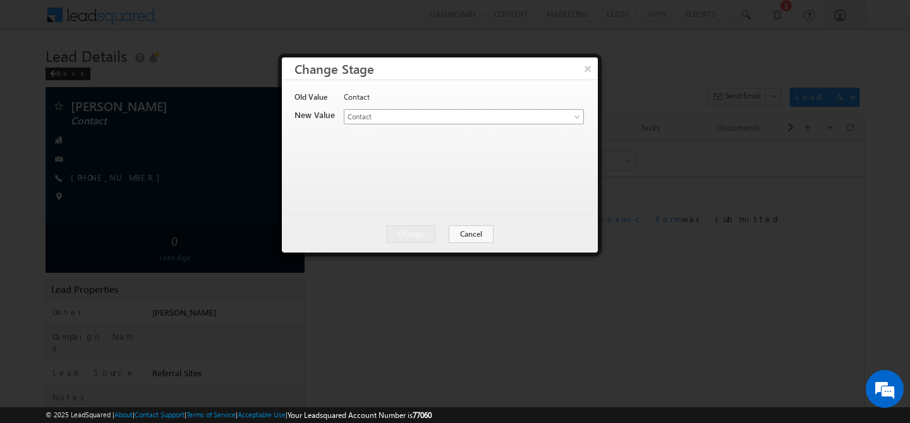
click at [553, 121] on link "Contact" at bounding box center [464, 116] width 240 height 15
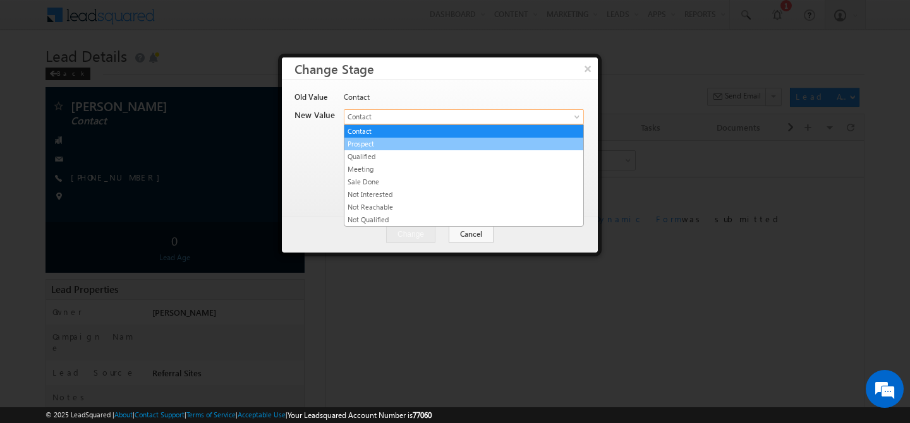
click at [435, 146] on link "Prospect" at bounding box center [463, 143] width 239 height 11
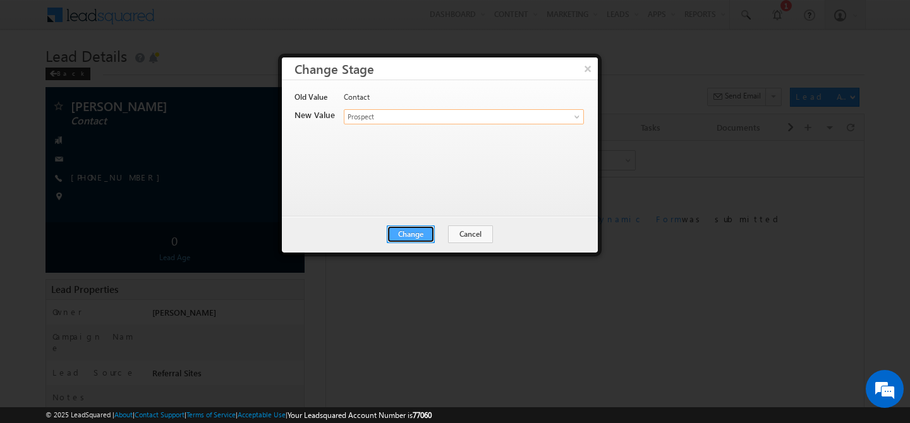
click at [409, 237] on button "Change" at bounding box center [411, 234] width 48 height 18
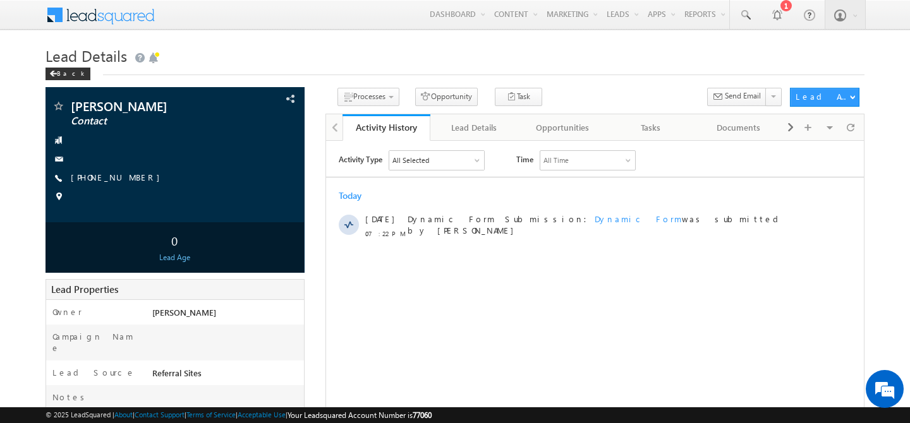
click at [586, 71] on div "Back" at bounding box center [454, 71] width 819 height 8
click at [92, 11] on span at bounding box center [109, 14] width 92 height 22
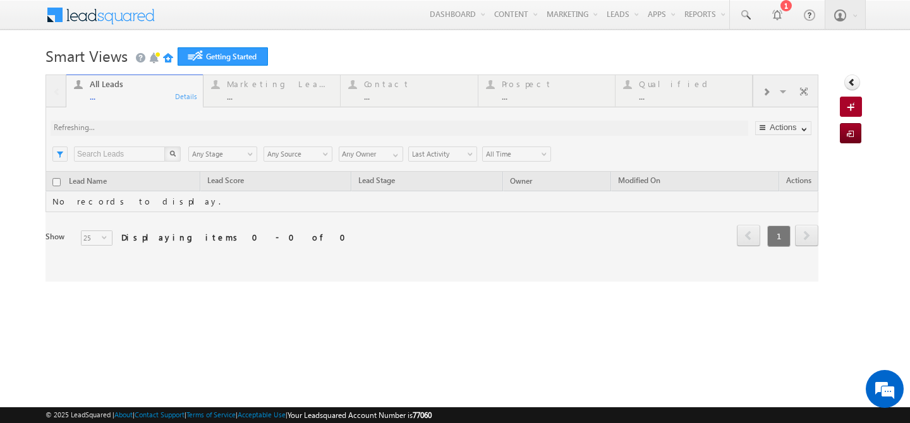
click at [0, 0] on link "Manage Leads" at bounding box center [0, 0] width 0 height 0
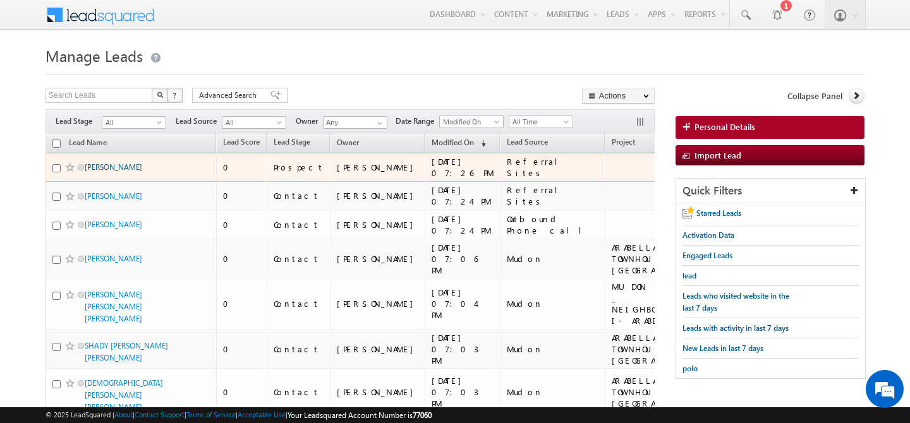
click at [109, 169] on link "[PERSON_NAME]" at bounding box center [113, 166] width 57 height 9
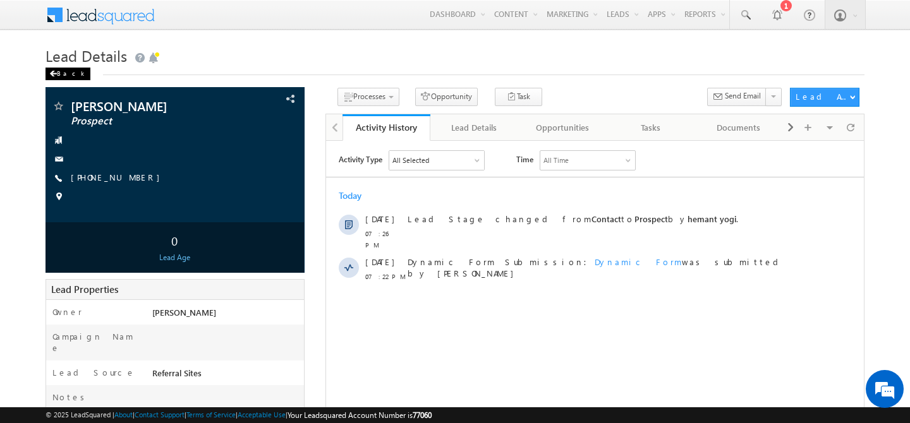
click at [48, 73] on div "Back" at bounding box center [67, 74] width 45 height 13
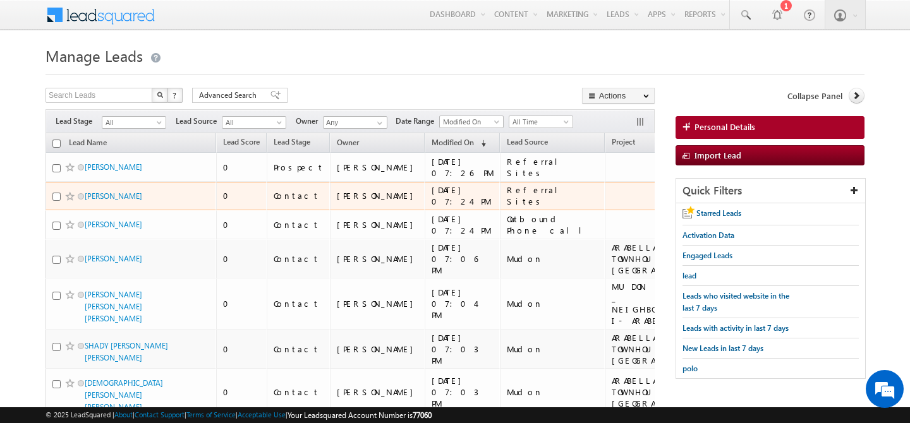
click at [117, 202] on div "[PERSON_NAME]" at bounding box center [131, 199] width 158 height 18
click at [115, 199] on link "[PERSON_NAME]" at bounding box center [113, 195] width 57 height 9
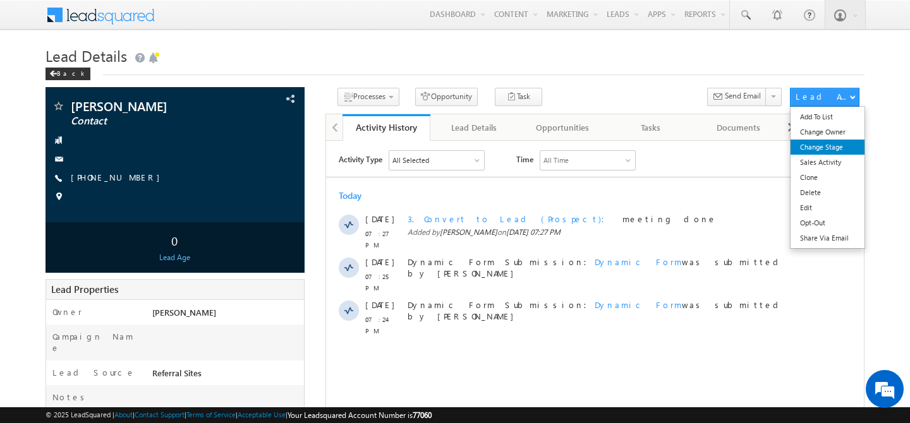
click at [829, 145] on link "Change Stage" at bounding box center [827, 147] width 74 height 15
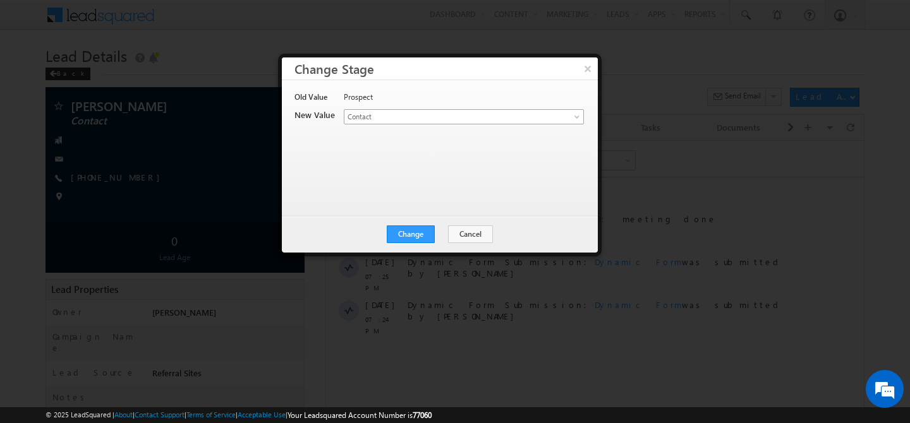
click at [561, 113] on link "Contact" at bounding box center [464, 116] width 240 height 15
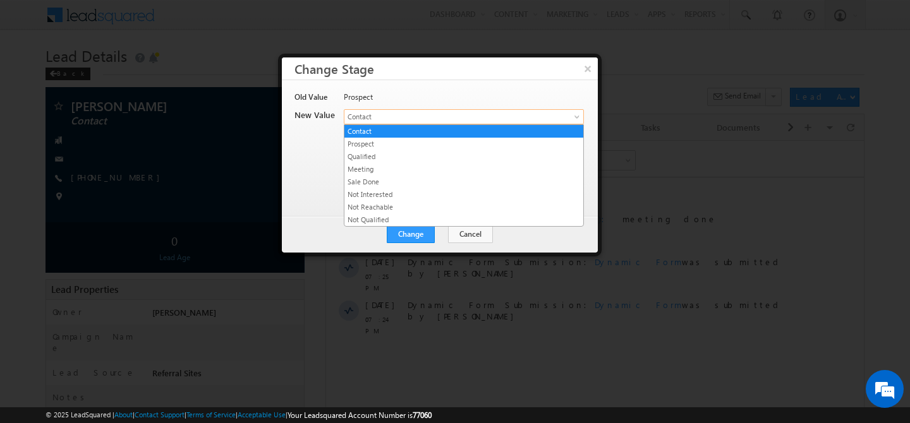
click at [298, 164] on div "Old Value Prospect New Value Lead Stage * Contact Prospect Qualified Meeting Sa…" at bounding box center [438, 142] width 288 height 101
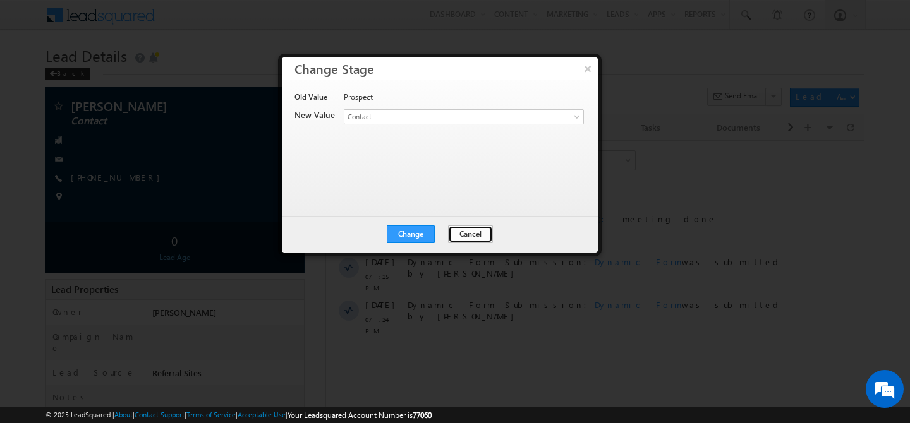
click at [476, 236] on button "Cancel" at bounding box center [470, 234] width 45 height 18
